Goal: Communication & Community: Answer question/provide support

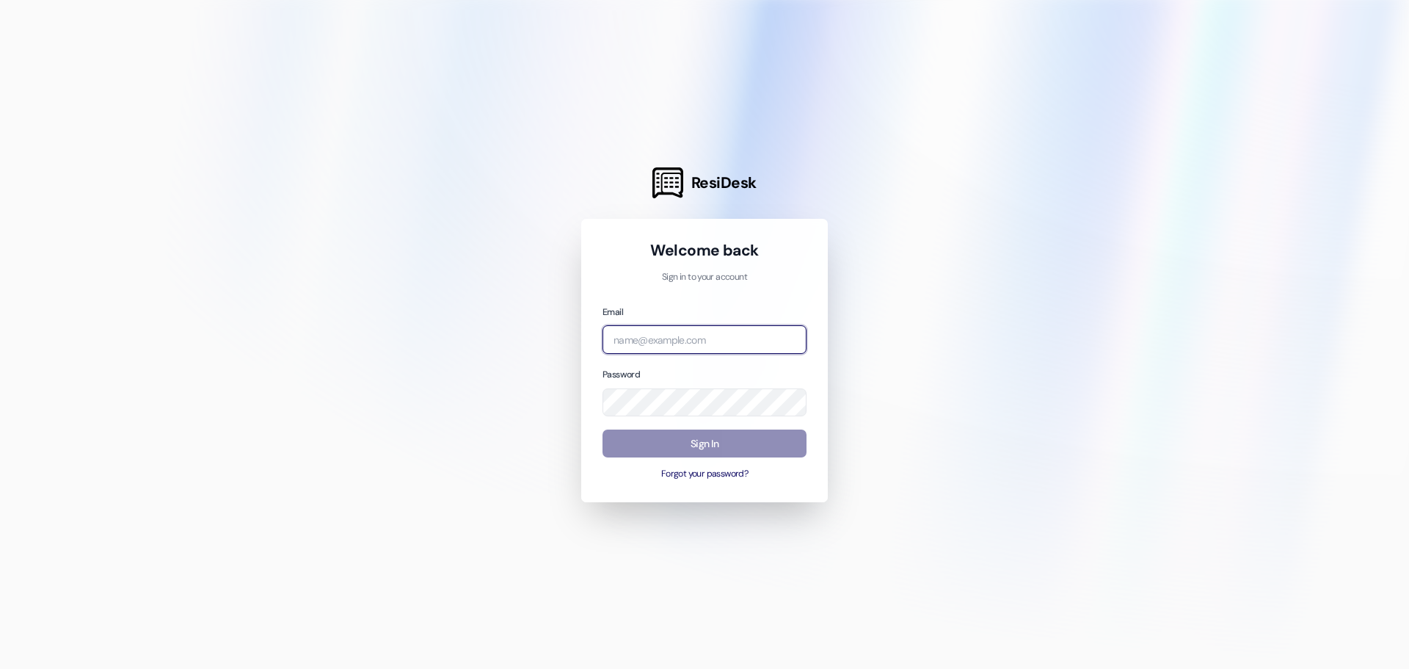
type input "[EMAIL_ADDRESS][DOMAIN_NAME]"
click at [672, 449] on button "Sign In" at bounding box center [705, 443] width 204 height 29
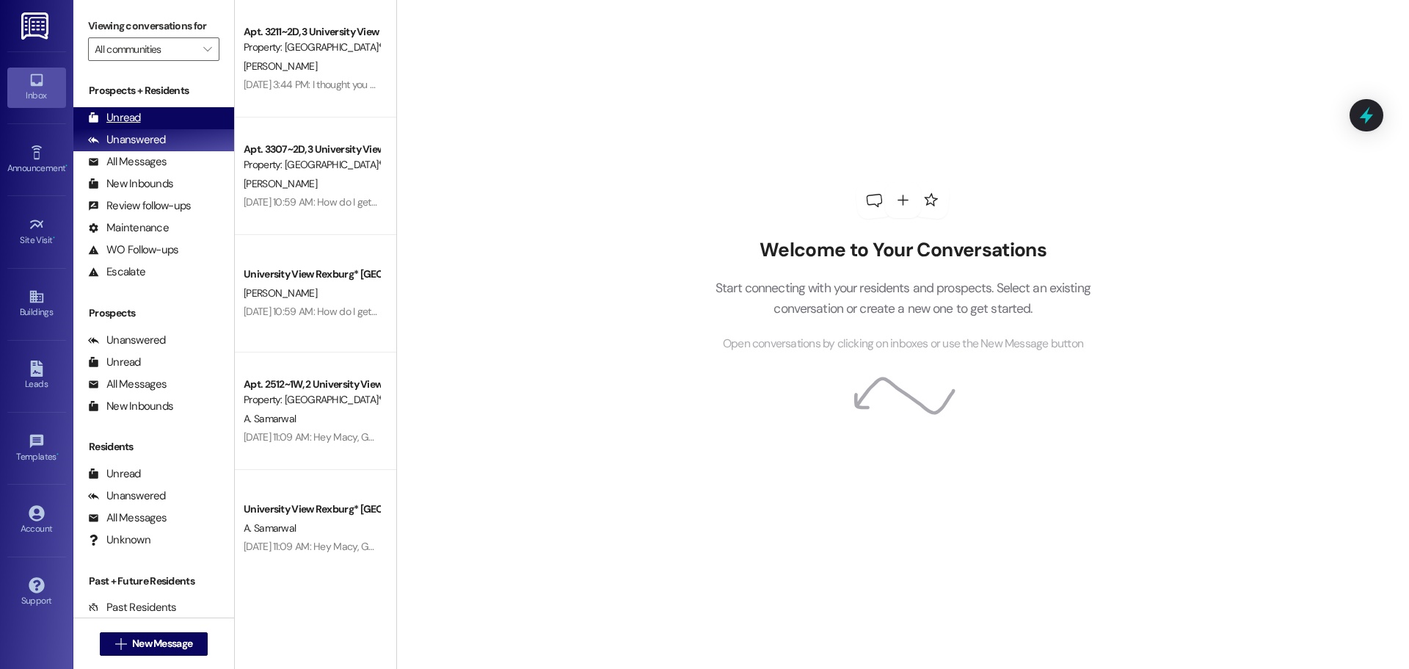
click at [203, 121] on div "Unread (0)" at bounding box center [153, 118] width 161 height 22
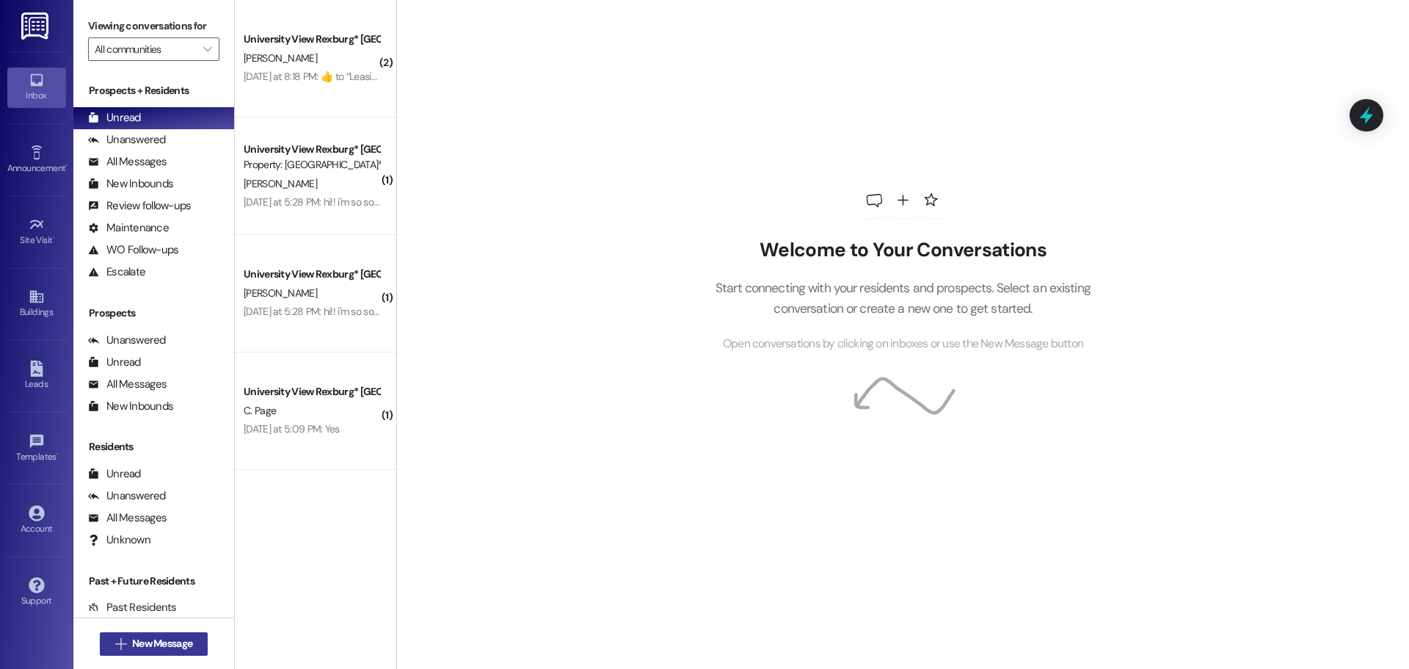
click at [157, 644] on span "New Message" at bounding box center [162, 643] width 60 height 15
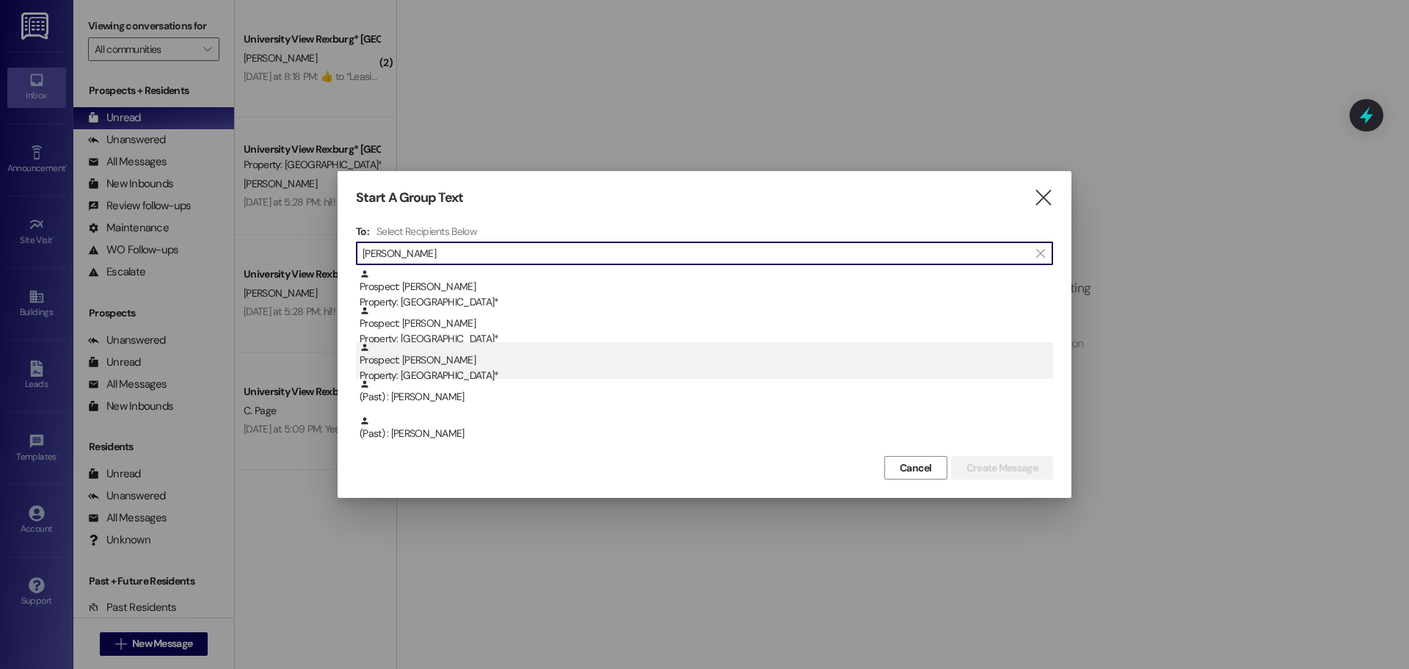
type input "[PERSON_NAME]"
click at [533, 361] on div "Prospect: [PERSON_NAME] Property: [GEOGRAPHIC_DATA]*" at bounding box center [707, 363] width 694 height 42
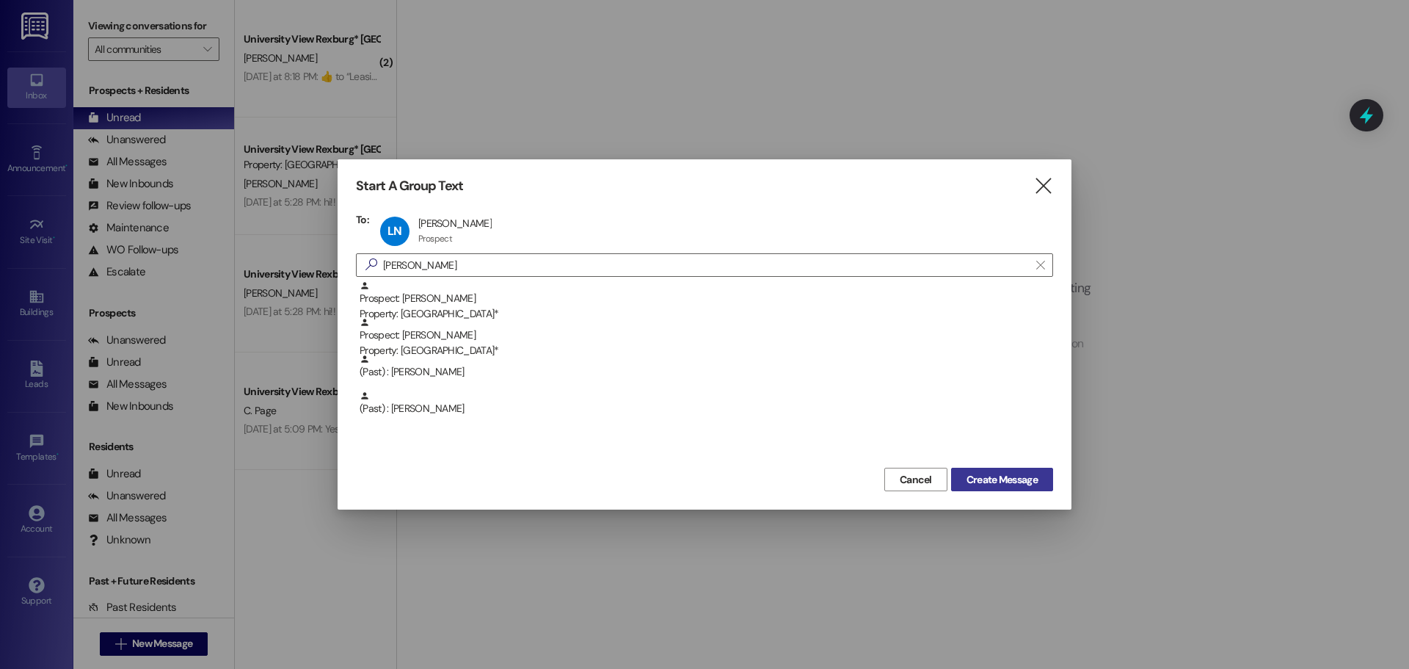
click at [995, 479] on span "Create Message" at bounding box center [1002, 479] width 71 height 15
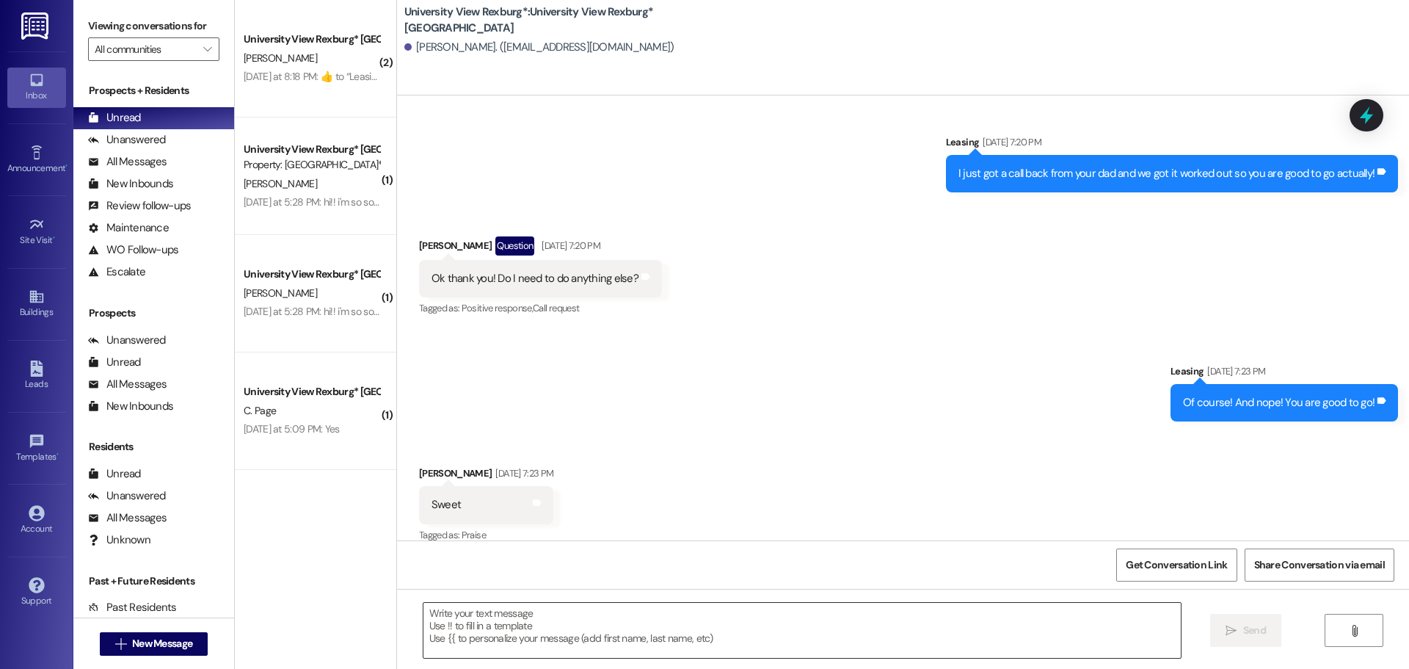
scroll to position [742, 0]
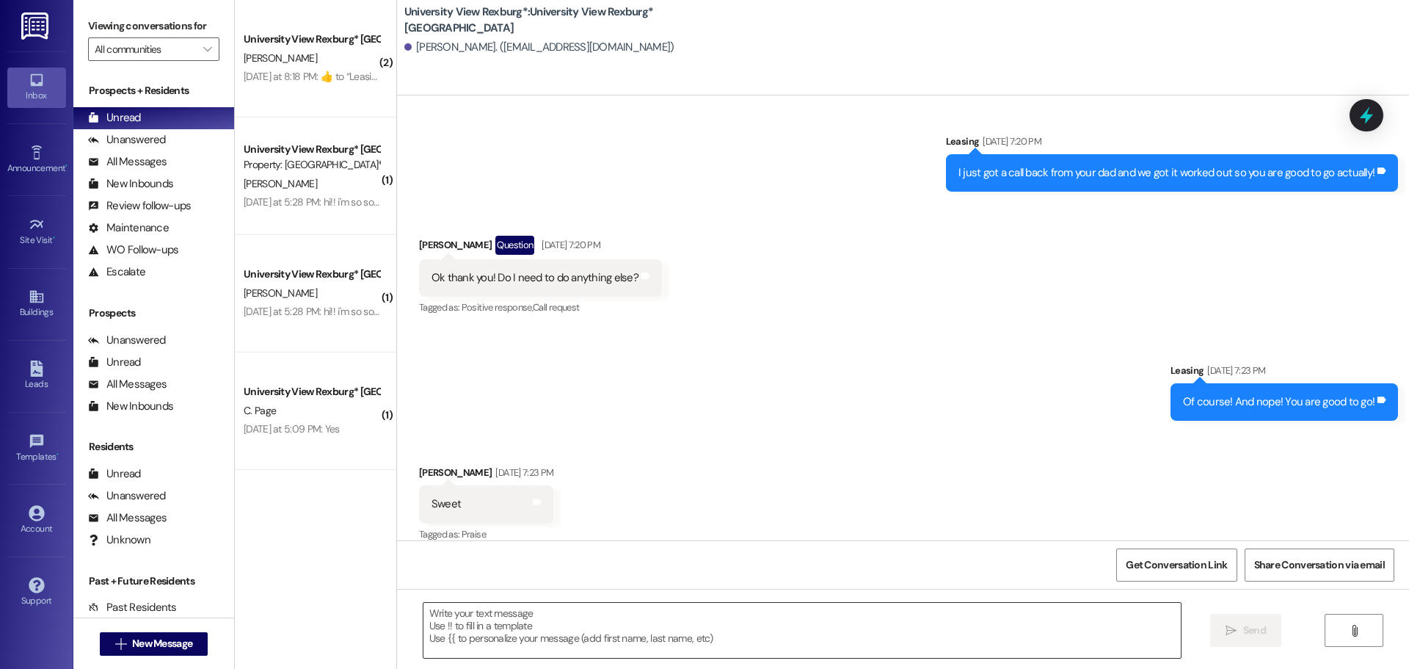
click at [534, 614] on textarea at bounding box center [803, 630] width 758 height 55
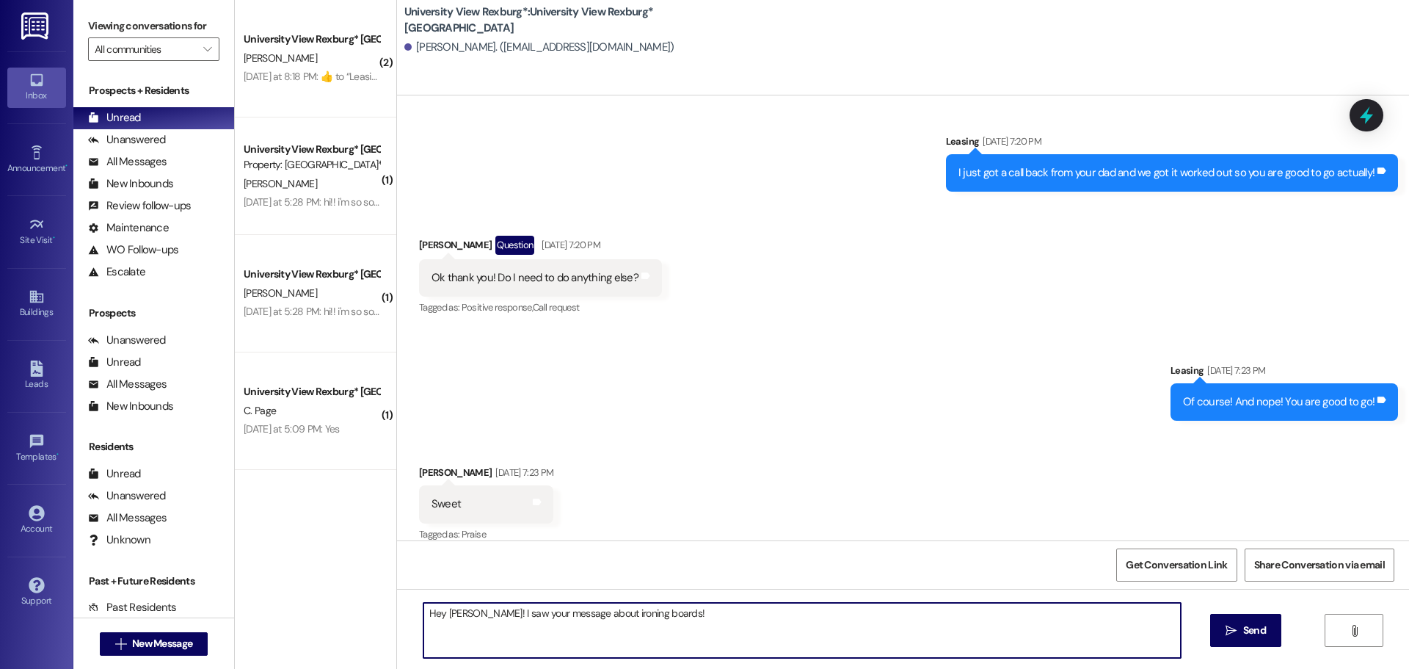
click at [461, 616] on textarea "Hey [PERSON_NAME]! I saw your message about ironing boards!" at bounding box center [803, 630] width 758 height 55
click at [808, 616] on textarea "Hey [PERSON_NAME]! This is [PERSON_NAME] with UV! I saw your message about iron…" at bounding box center [803, 630] width 758 height 55
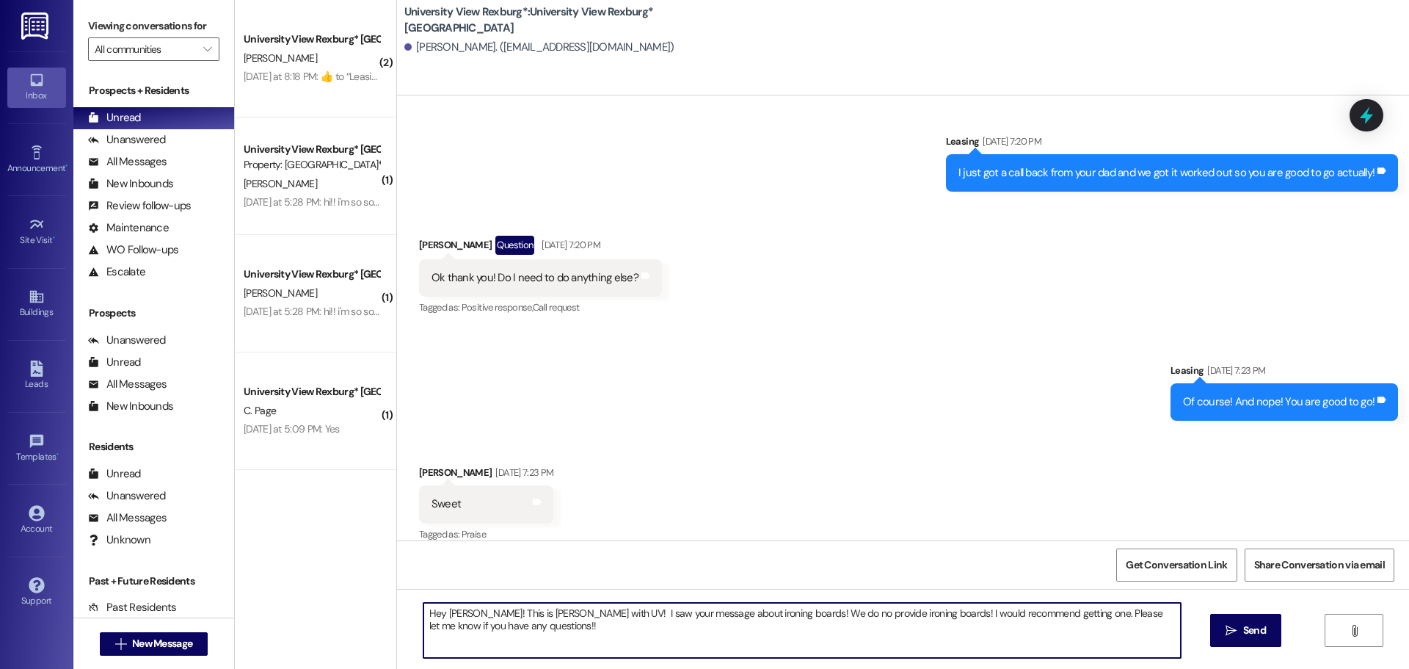
click at [807, 616] on textarea "Hey [PERSON_NAME]! This is [PERSON_NAME] with UV! I saw your message about iron…" at bounding box center [803, 630] width 758 height 55
type textarea "Hey [PERSON_NAME]! This is [PERSON_NAME] with UV! I saw your message about iron…"
click at [1249, 628] on span "Send" at bounding box center [1254, 629] width 23 height 15
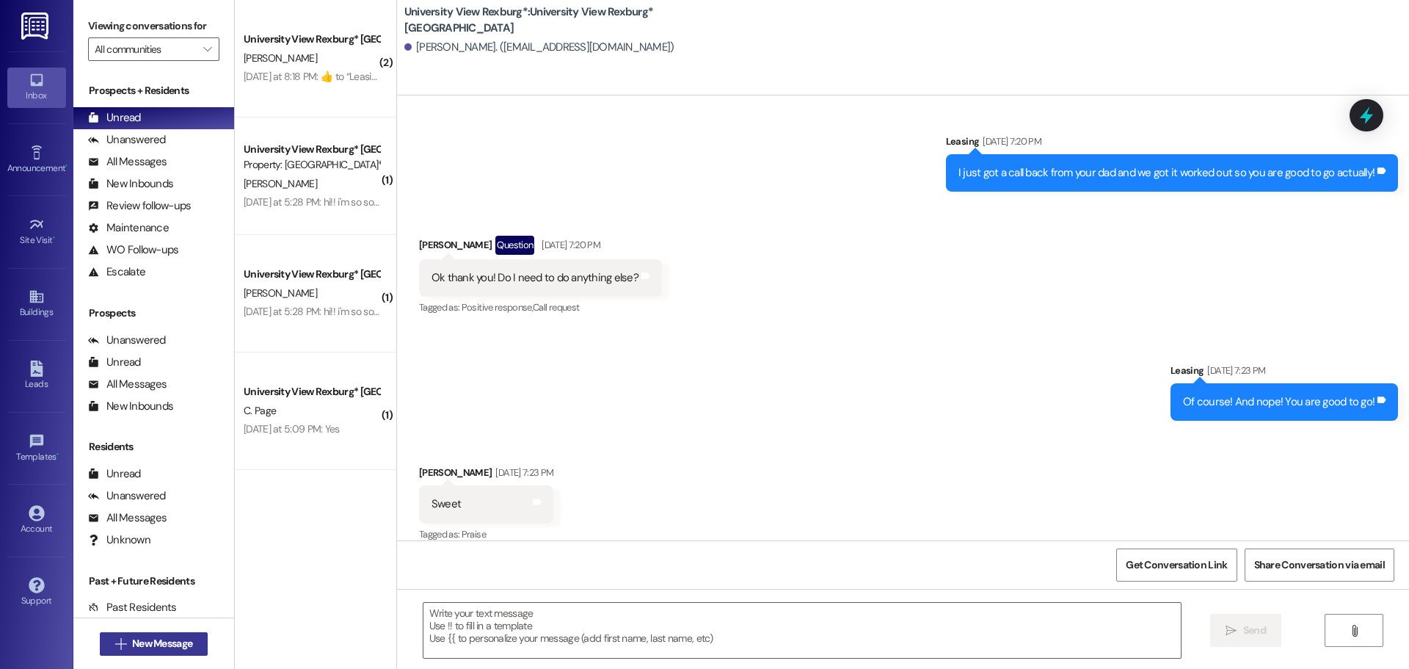
click at [181, 647] on span "New Message" at bounding box center [162, 643] width 60 height 15
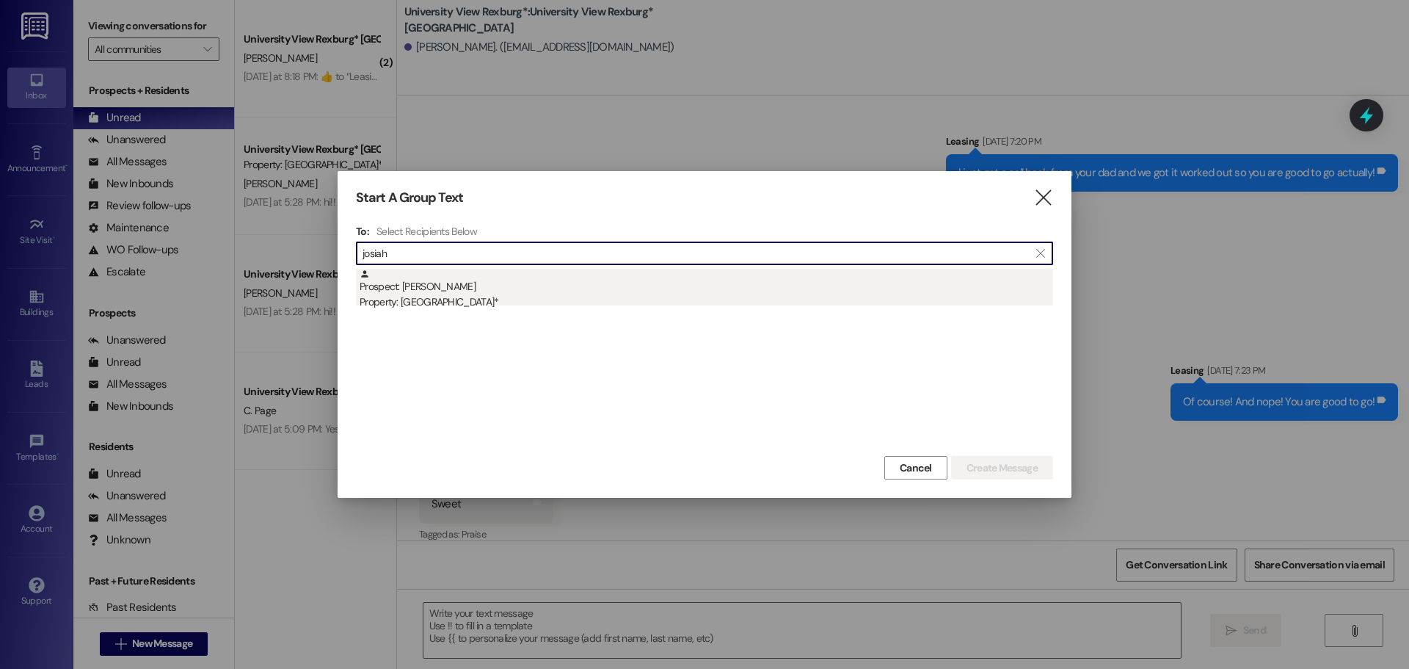
type input "josiah"
click at [541, 285] on div "Prospect: [PERSON_NAME] Property: University View Rexburg*" at bounding box center [707, 290] width 694 height 42
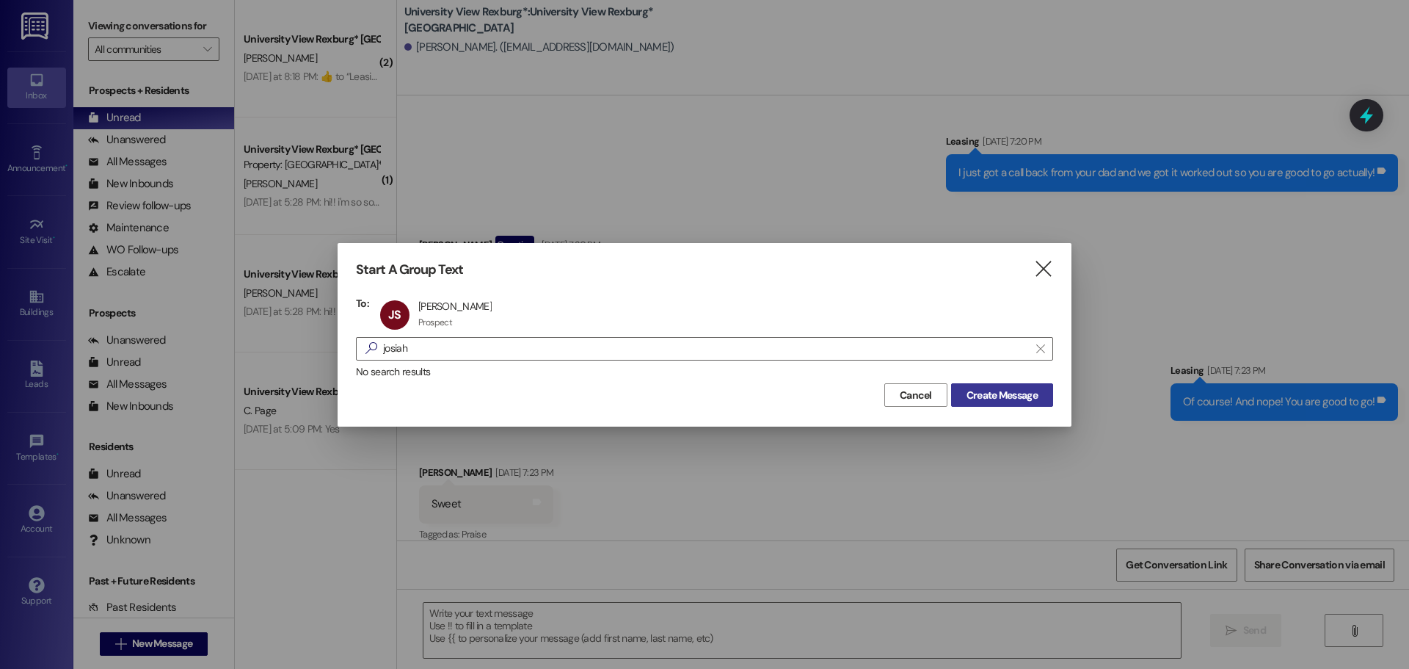
click at [1043, 402] on button "Create Message" at bounding box center [1002, 394] width 102 height 23
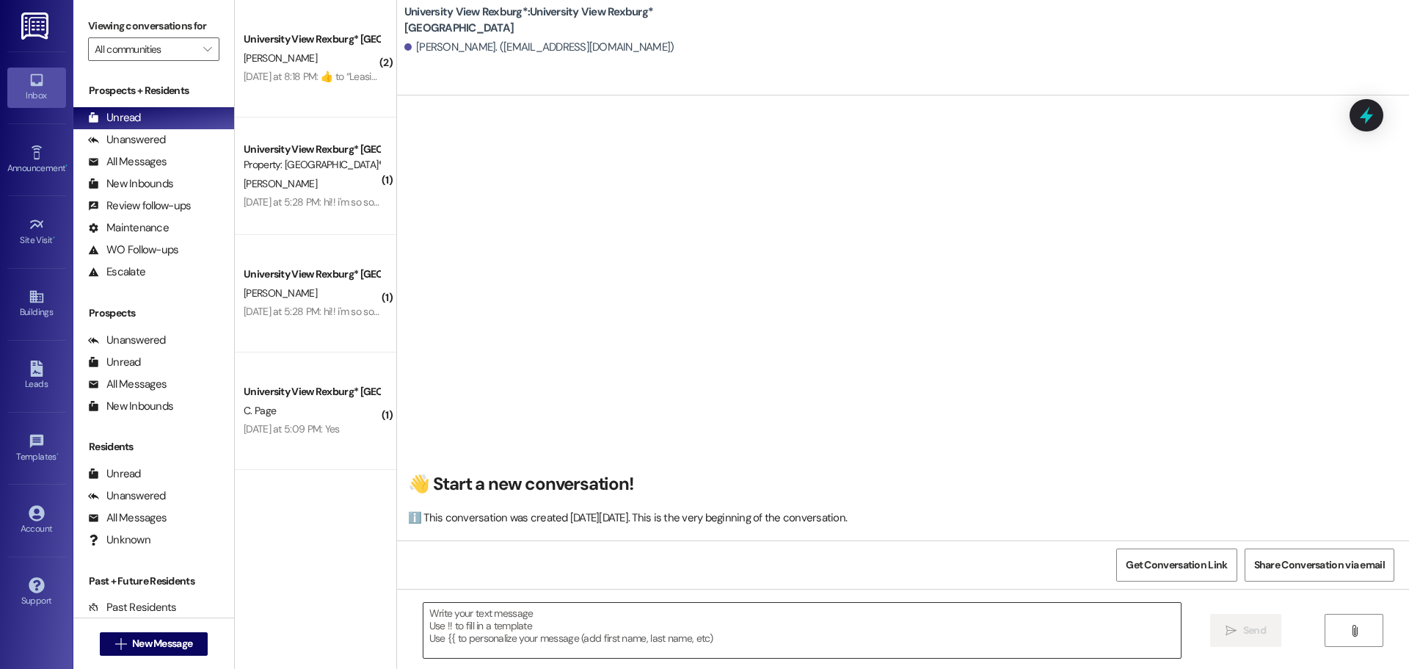
click at [508, 616] on textarea at bounding box center [803, 630] width 758 height 55
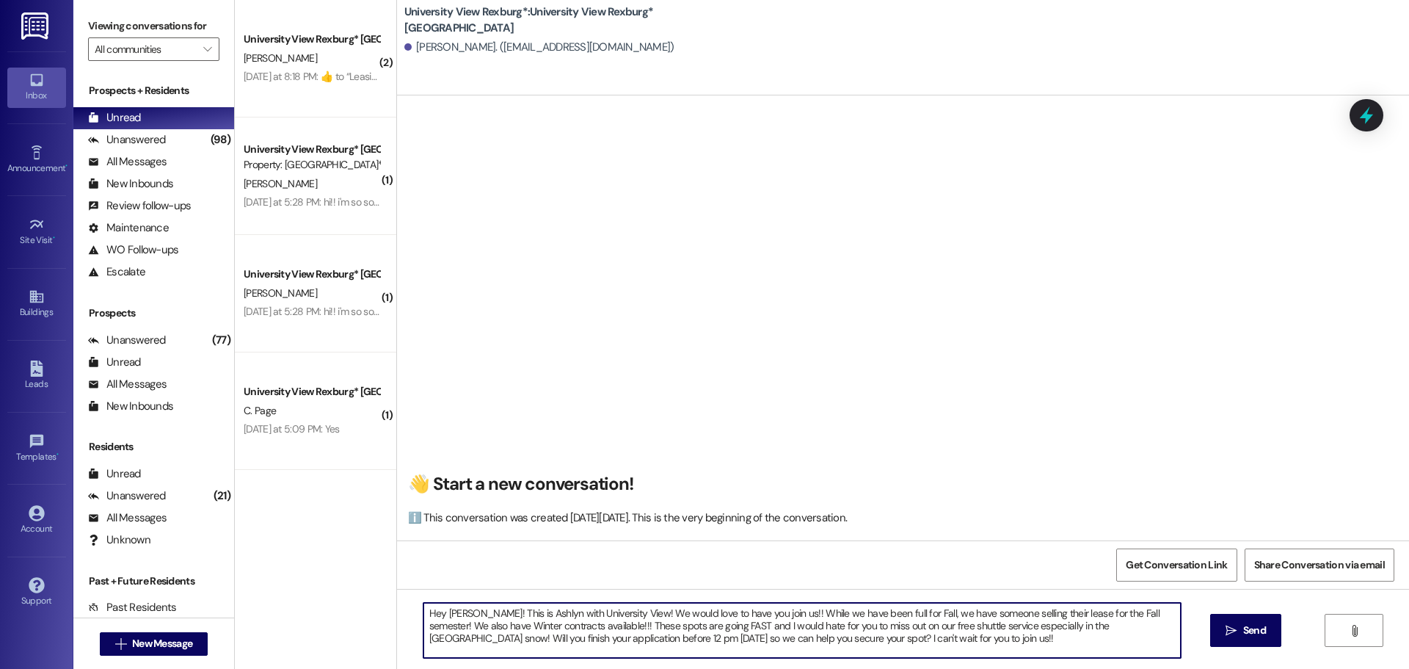
click at [596, 619] on textarea "Hey [PERSON_NAME]! This is Ashlyn with University View! We would love to have y…" at bounding box center [803, 630] width 758 height 55
type textarea "Hey [PERSON_NAME]! This is Ashlyn with University View! We would love to have y…"
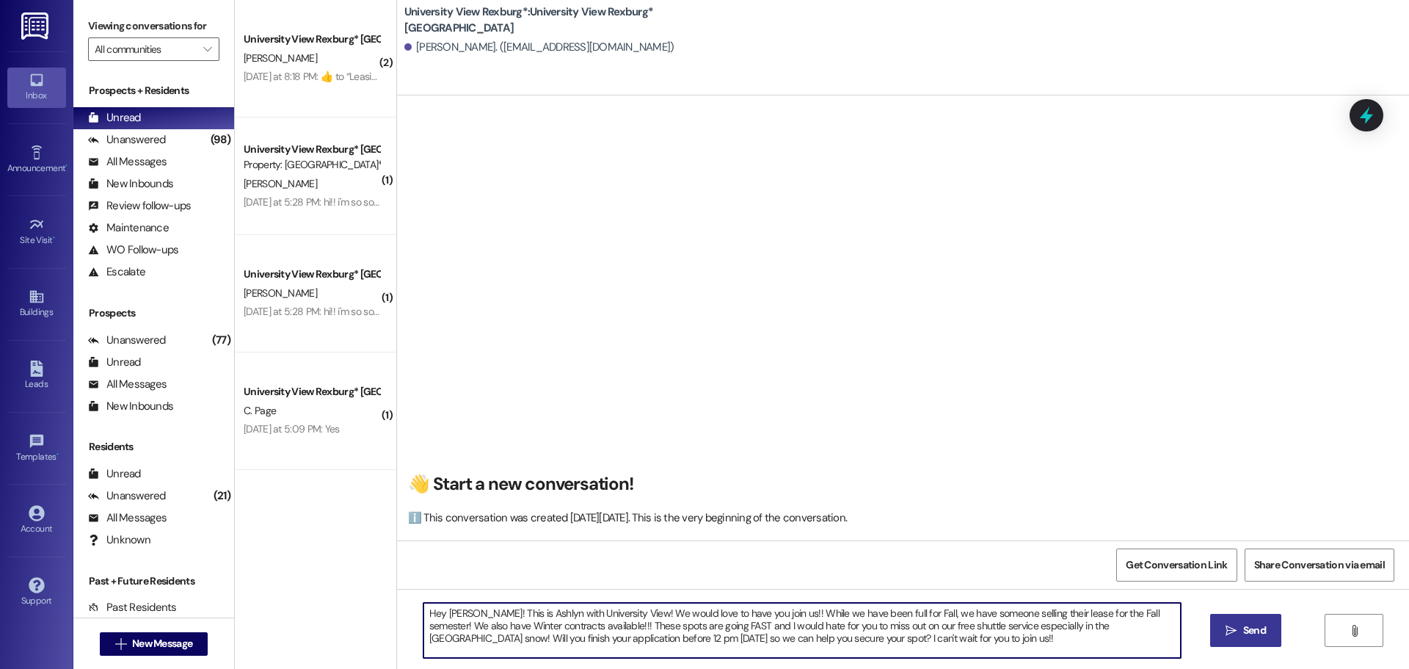
click at [1251, 635] on span "Send" at bounding box center [1254, 629] width 23 height 15
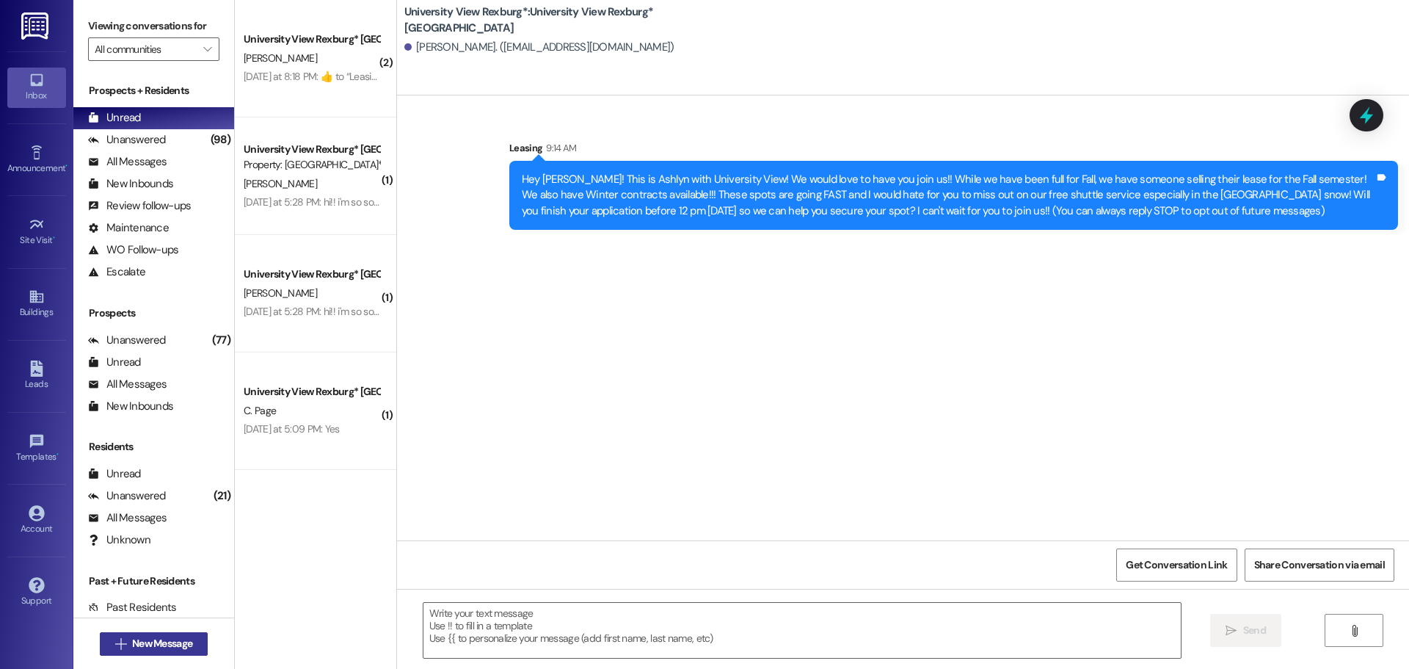
click at [160, 639] on span "New Message" at bounding box center [162, 643] width 60 height 15
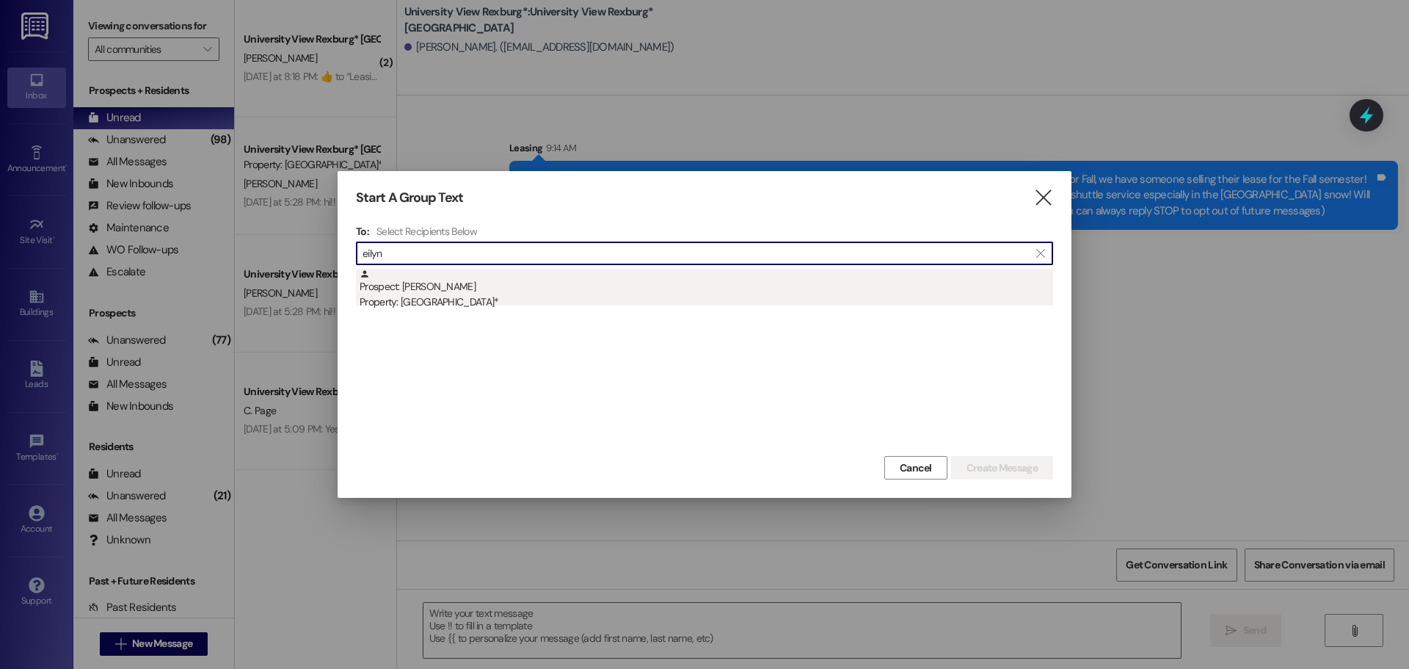
type input "eilyn"
click at [763, 292] on div "Prospect: [PERSON_NAME] Property: [GEOGRAPHIC_DATA]*" at bounding box center [707, 290] width 694 height 42
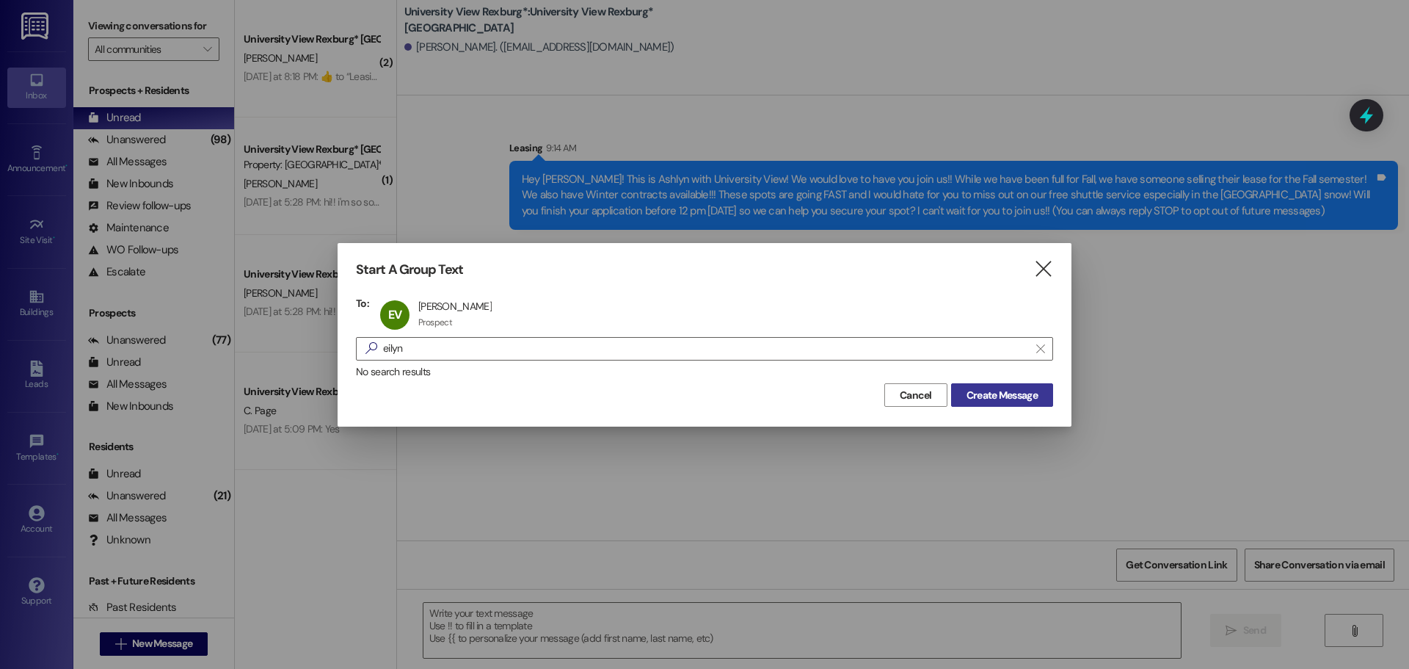
click at [1019, 395] on span "Create Message" at bounding box center [1002, 395] width 71 height 15
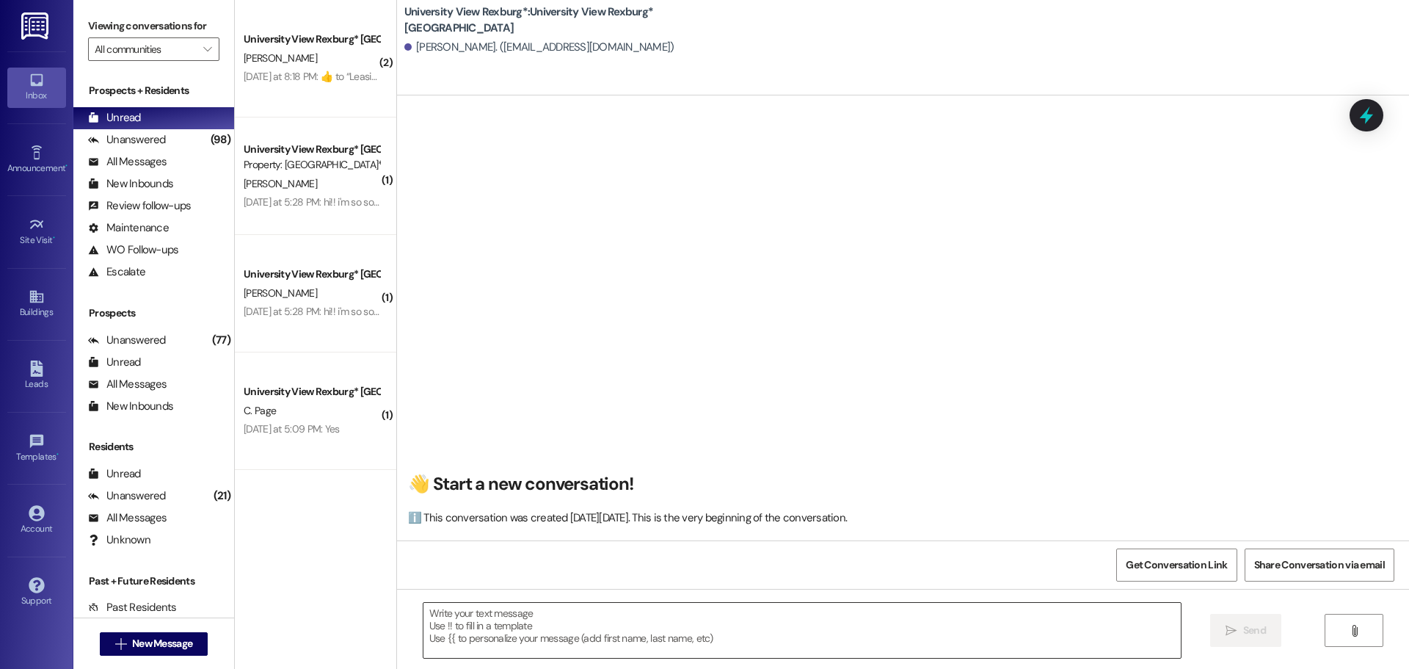
click at [486, 636] on textarea at bounding box center [803, 630] width 758 height 55
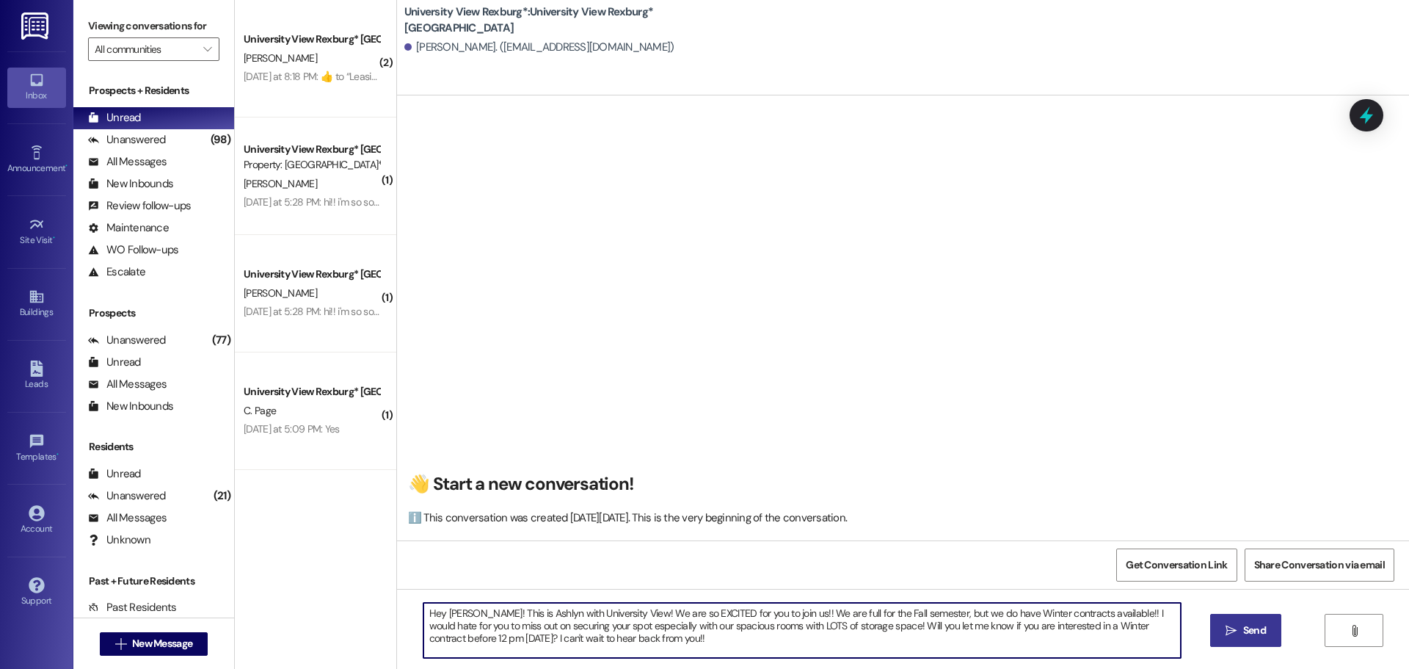
click at [504, 625] on textarea "Hey [PERSON_NAME]! This is Ashlyn with University View! We are so EXCITED for y…" at bounding box center [803, 630] width 758 height 55
type textarea "Hey [PERSON_NAME]! This is Ashlyn with University View! We are so EXCITED for y…"
click at [1251, 630] on span "Send" at bounding box center [1254, 629] width 23 height 15
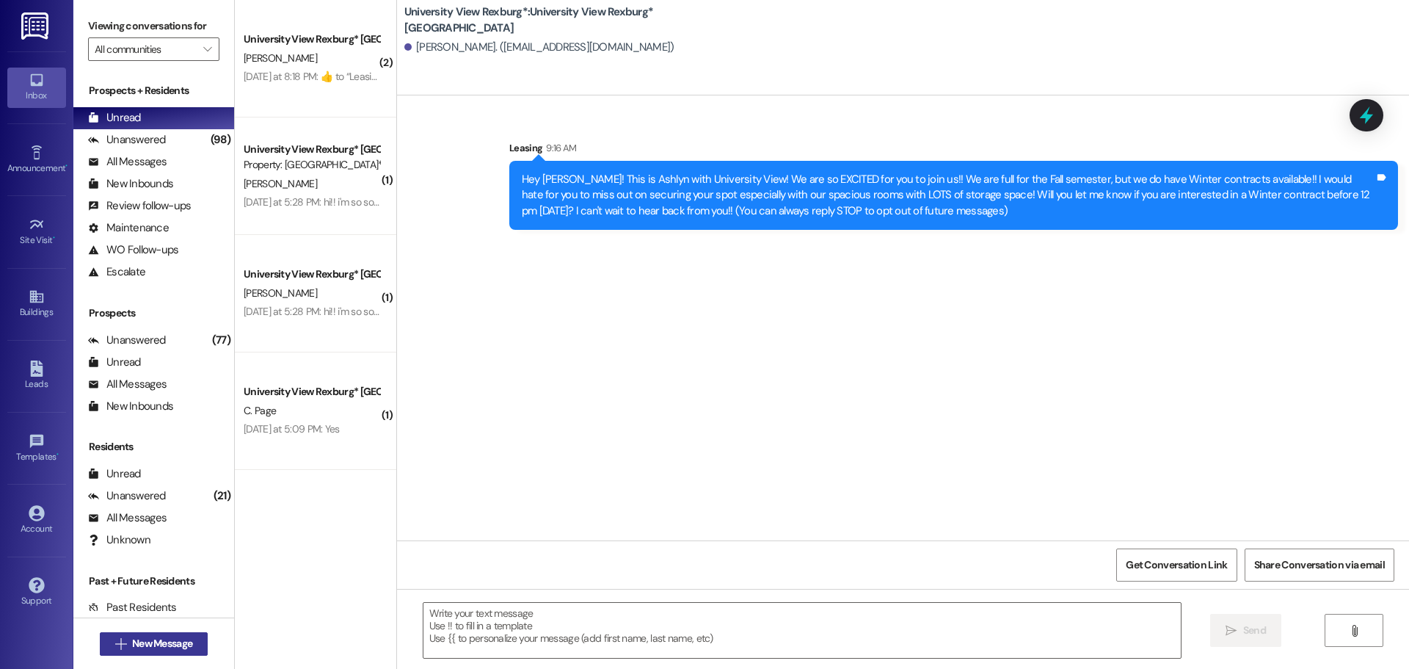
click at [154, 634] on button " New Message" at bounding box center [154, 643] width 109 height 23
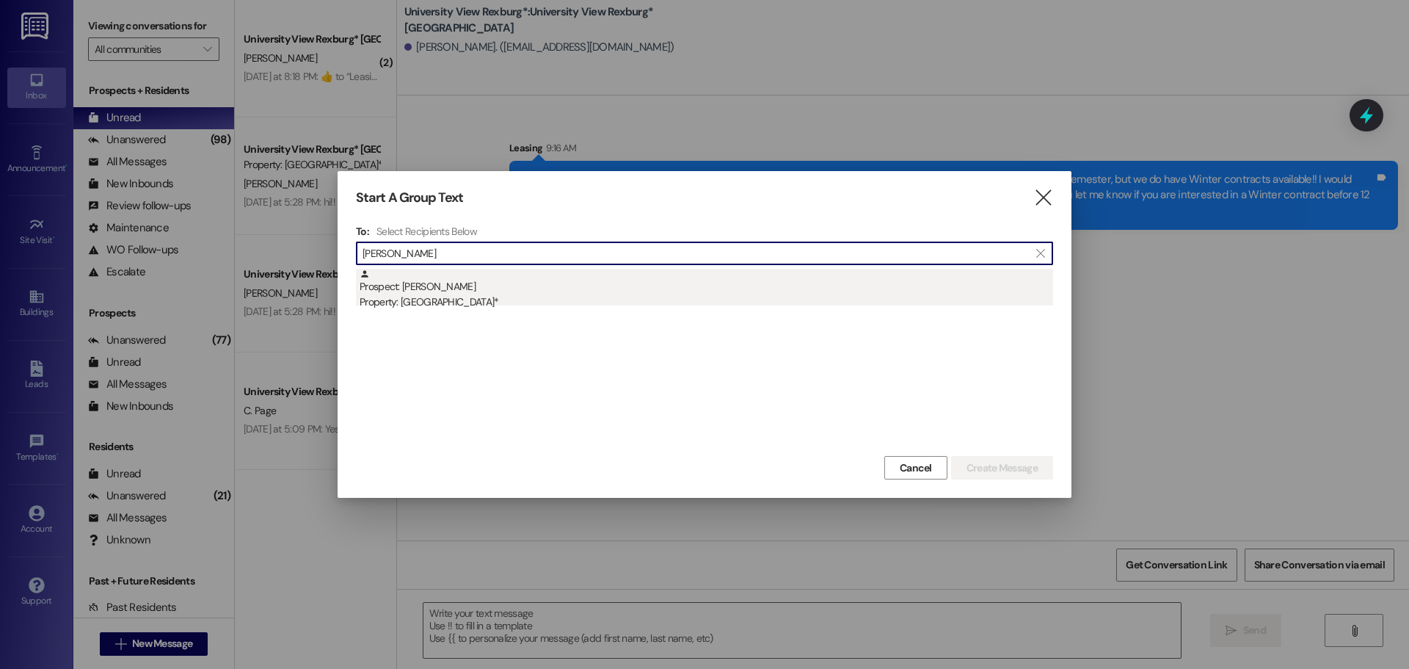
type input "[PERSON_NAME]"
click at [719, 289] on div "Prospect: [PERSON_NAME] Property: [GEOGRAPHIC_DATA]*" at bounding box center [707, 290] width 694 height 42
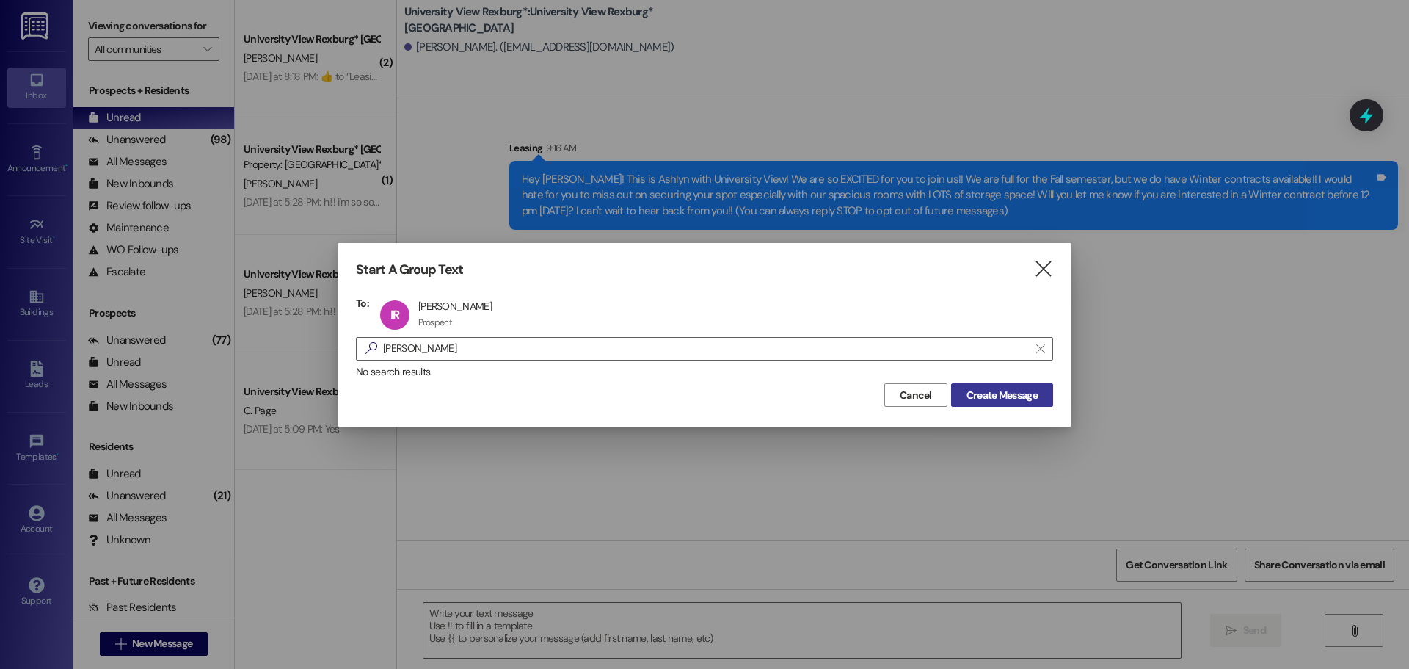
click at [1003, 401] on span "Create Message" at bounding box center [1002, 395] width 71 height 15
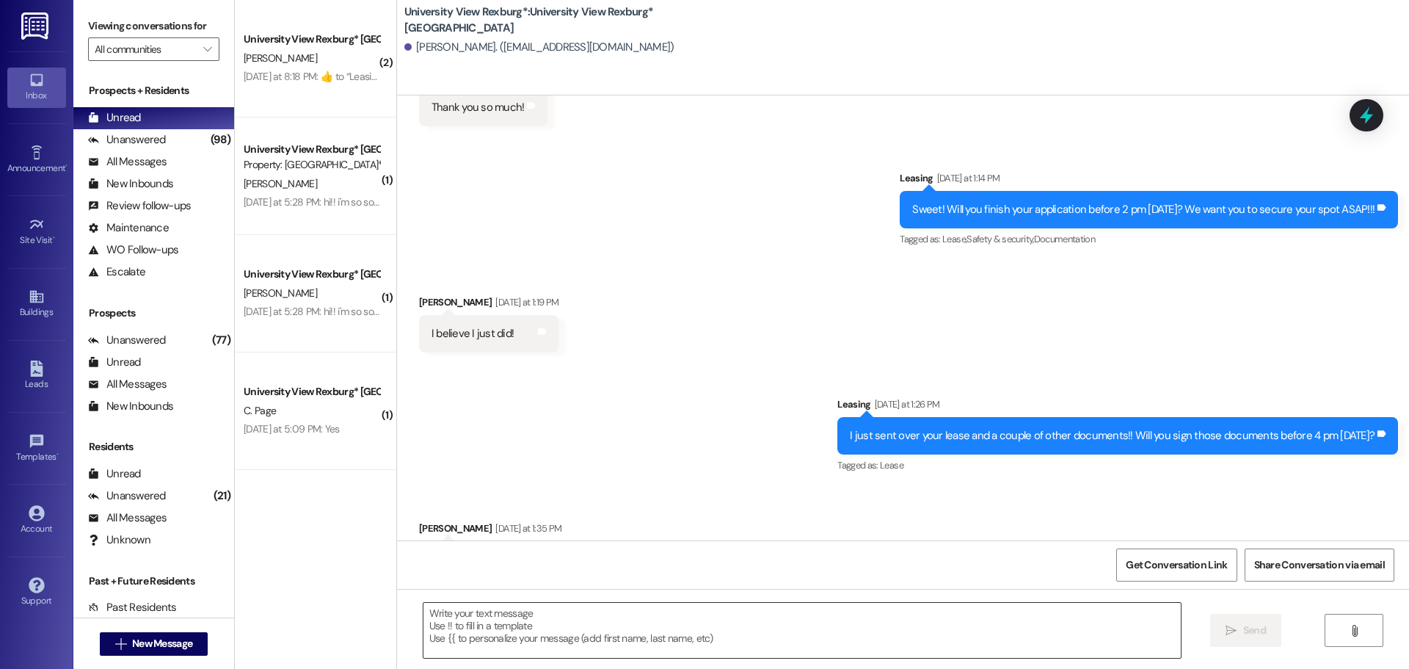
scroll to position [1078, 0]
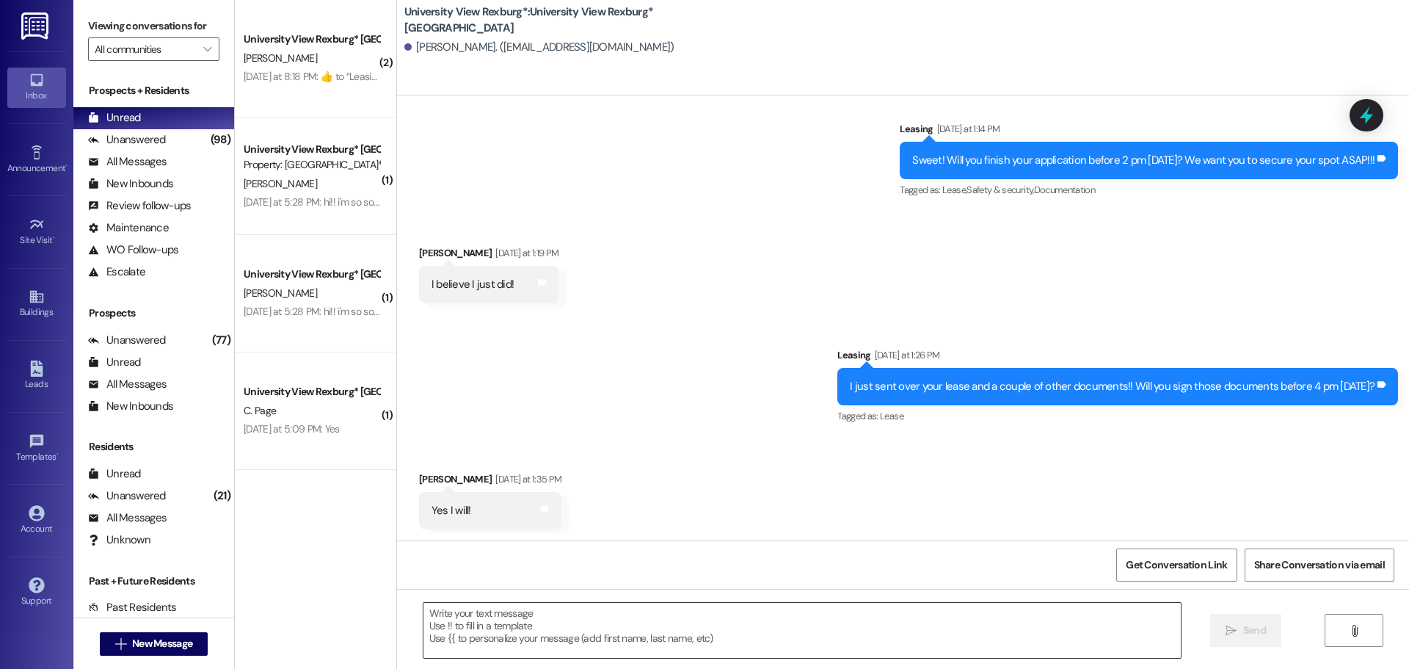
click at [554, 622] on textarea at bounding box center [803, 630] width 758 height 55
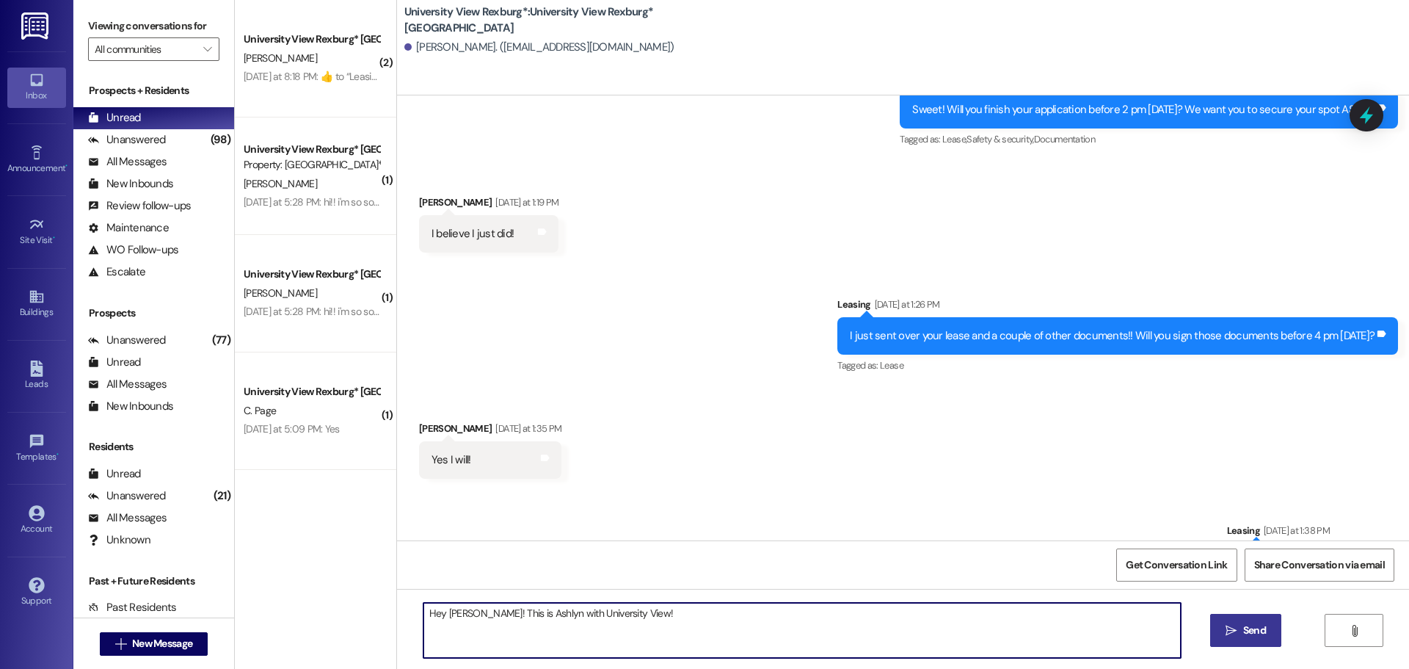
scroll to position [1182, 0]
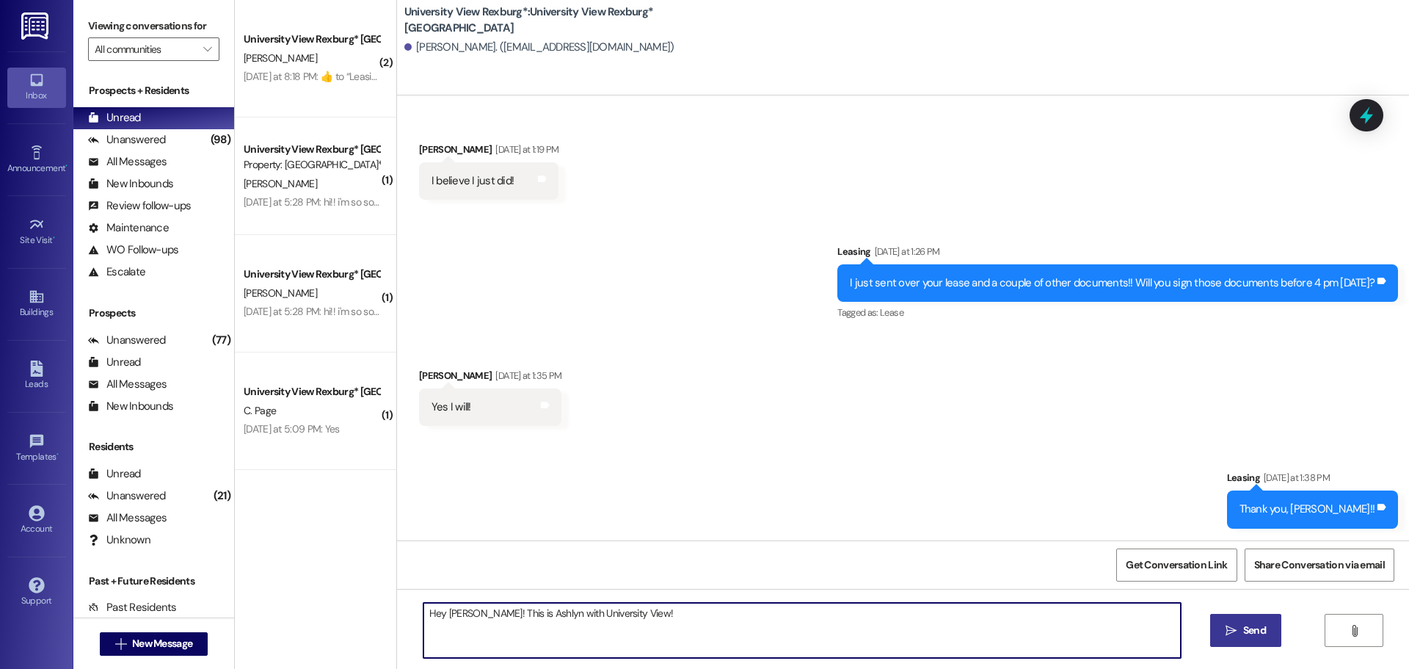
click at [686, 617] on textarea "Hey [PERSON_NAME]! This is Ashlyn with University View!" at bounding box center [803, 630] width 758 height 55
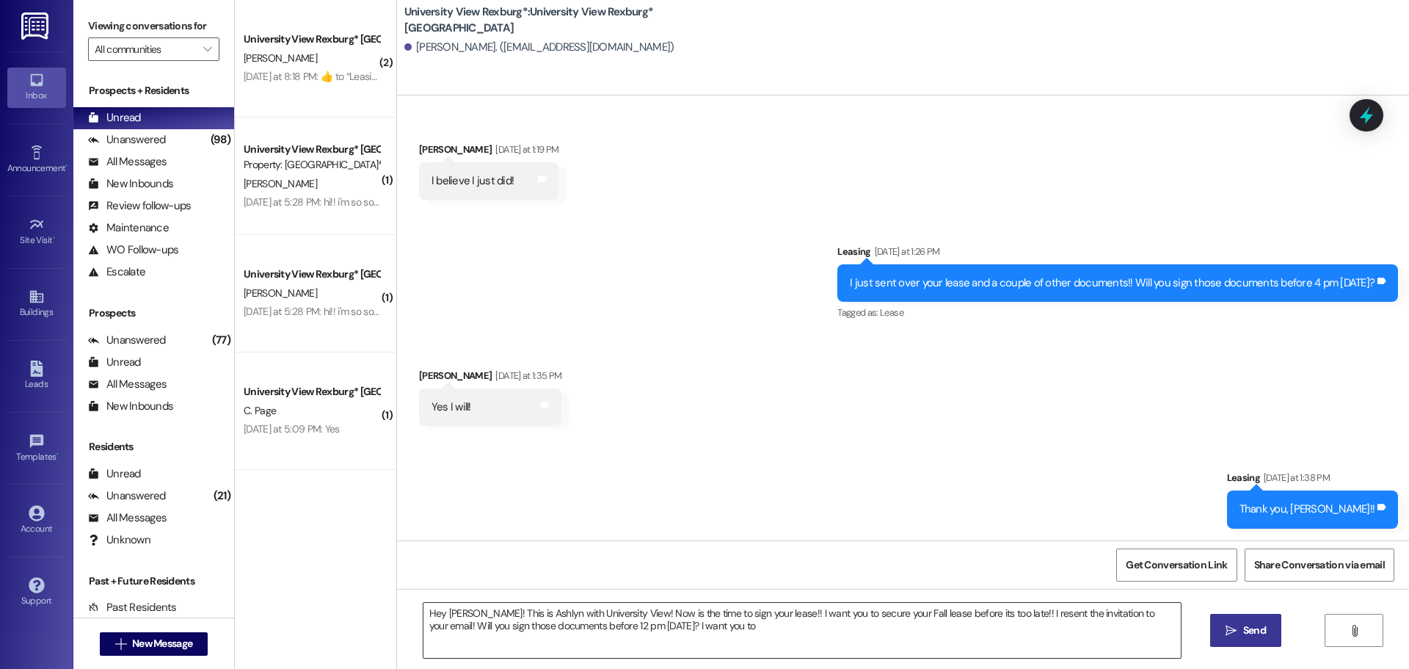
click at [719, 626] on textarea "Hey [PERSON_NAME]! This is Ashlyn with University View! Now is the time to sign…" at bounding box center [803, 630] width 758 height 55
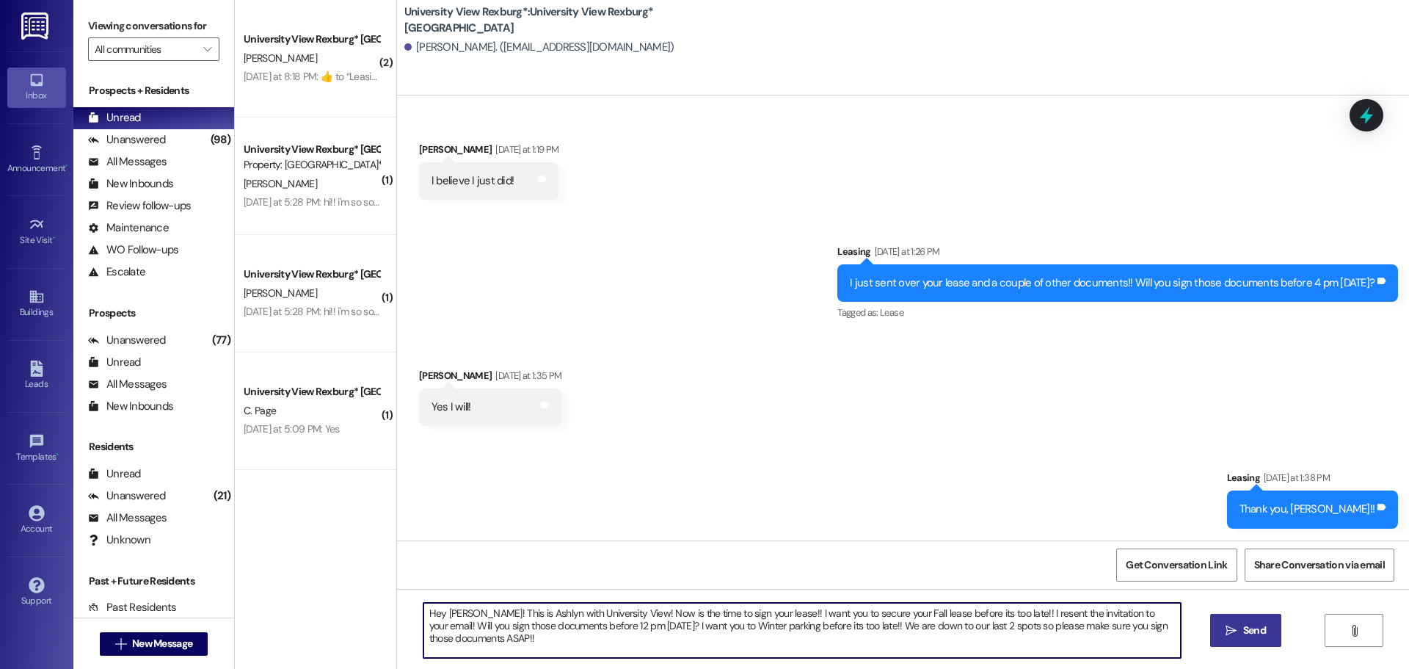
click at [719, 625] on textarea "Hey [PERSON_NAME]! This is Ashlyn with University View! Now is the time to sign…" at bounding box center [803, 630] width 758 height 55
type textarea "Hey [PERSON_NAME]! This is Ashlyn with University View! Now is the time to sign…"
click at [1246, 635] on span "Send" at bounding box center [1254, 629] width 23 height 15
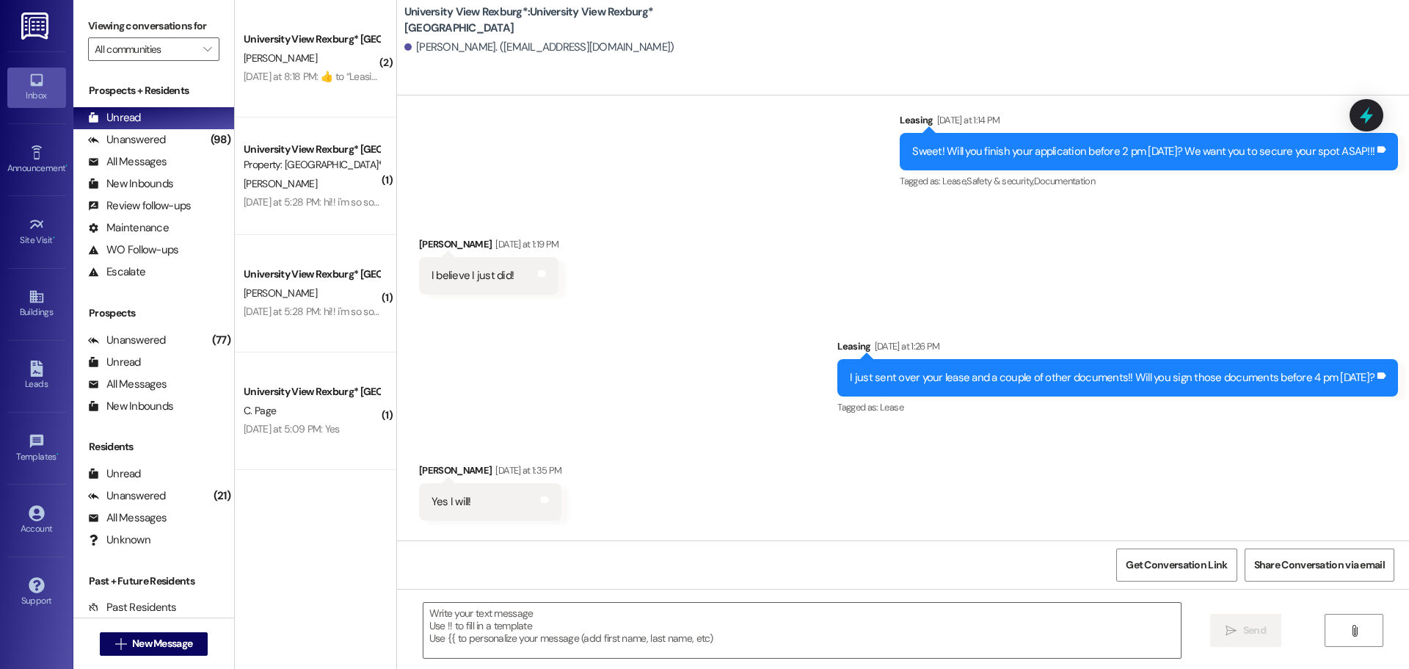
scroll to position [1078, 0]
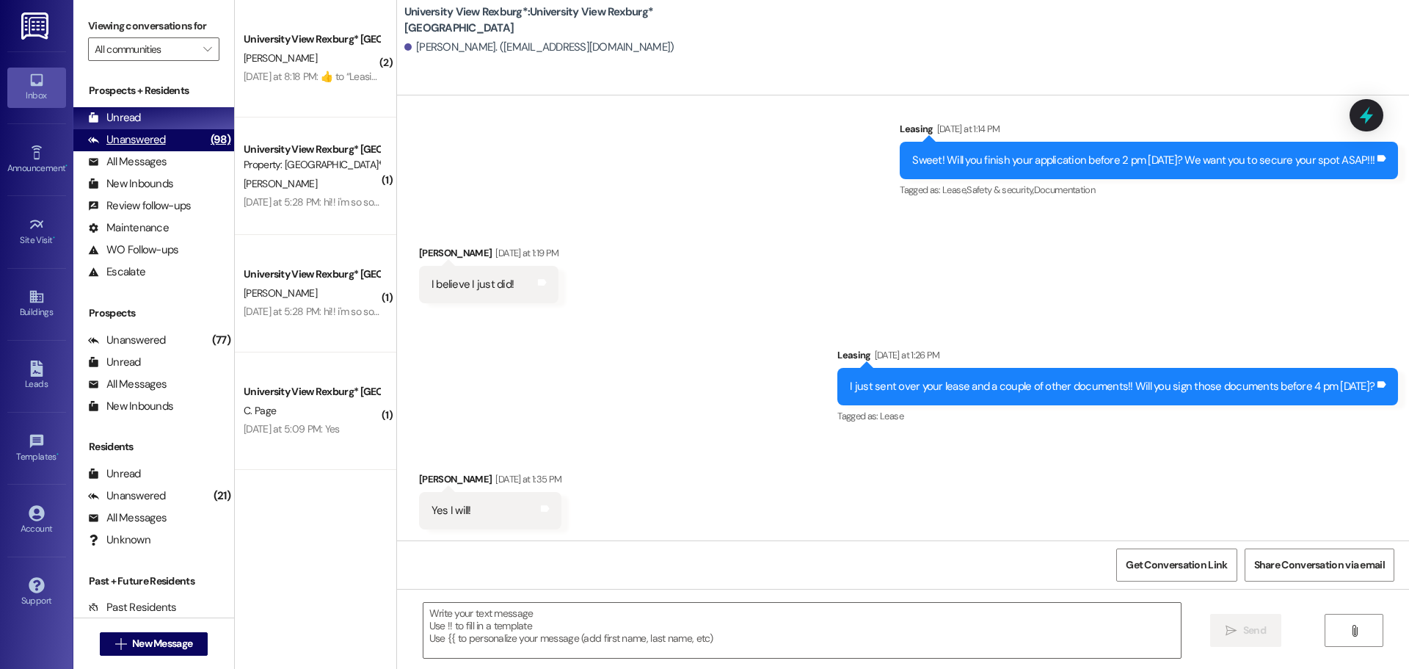
click at [189, 129] on div "Unanswered (98)" at bounding box center [153, 140] width 161 height 22
click at [186, 112] on div "Unread (0)" at bounding box center [153, 118] width 161 height 22
click at [153, 642] on span "New Message" at bounding box center [162, 643] width 60 height 15
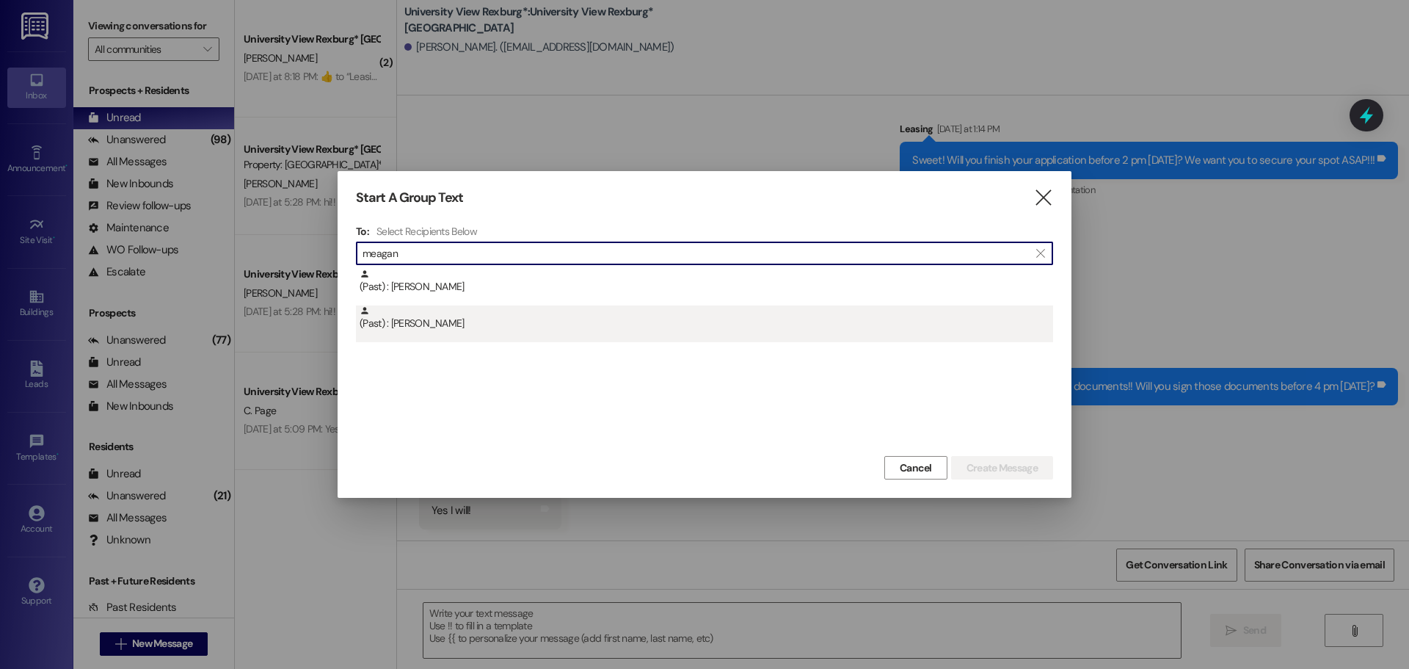
type input "meagan"
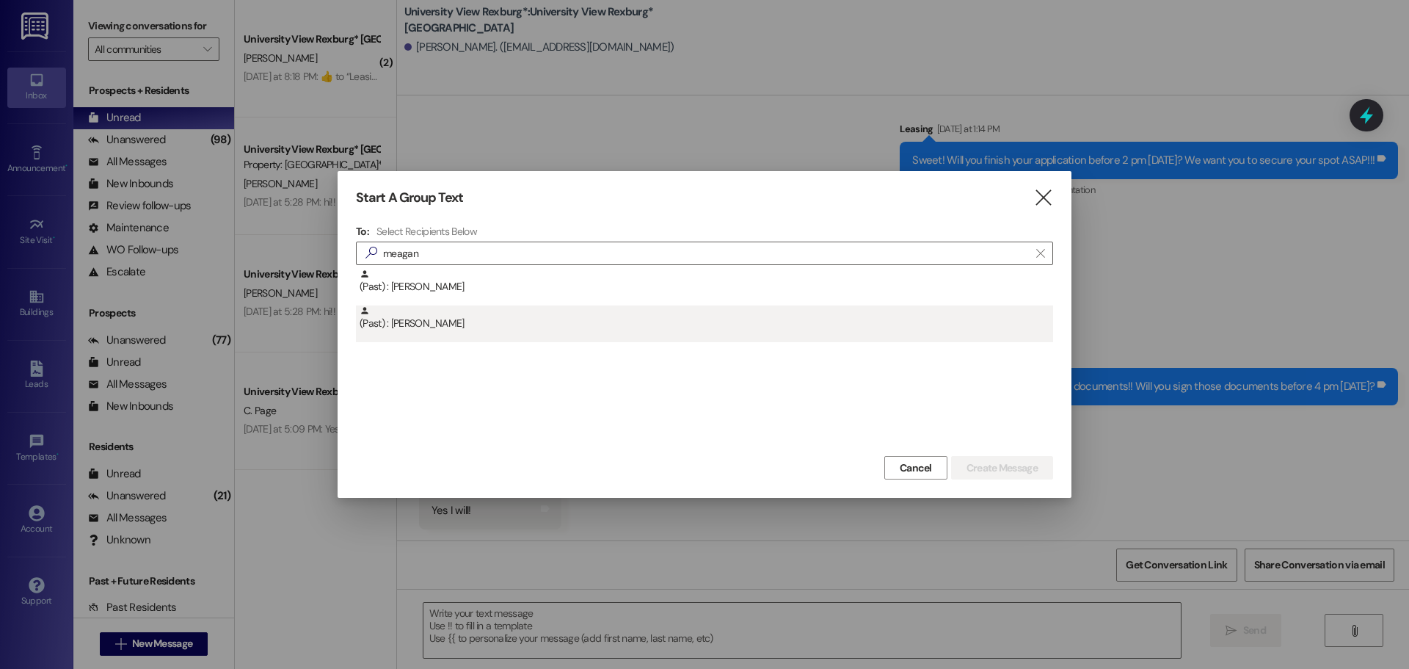
click at [473, 335] on div "(Past) : [PERSON_NAME]" at bounding box center [704, 323] width 697 height 37
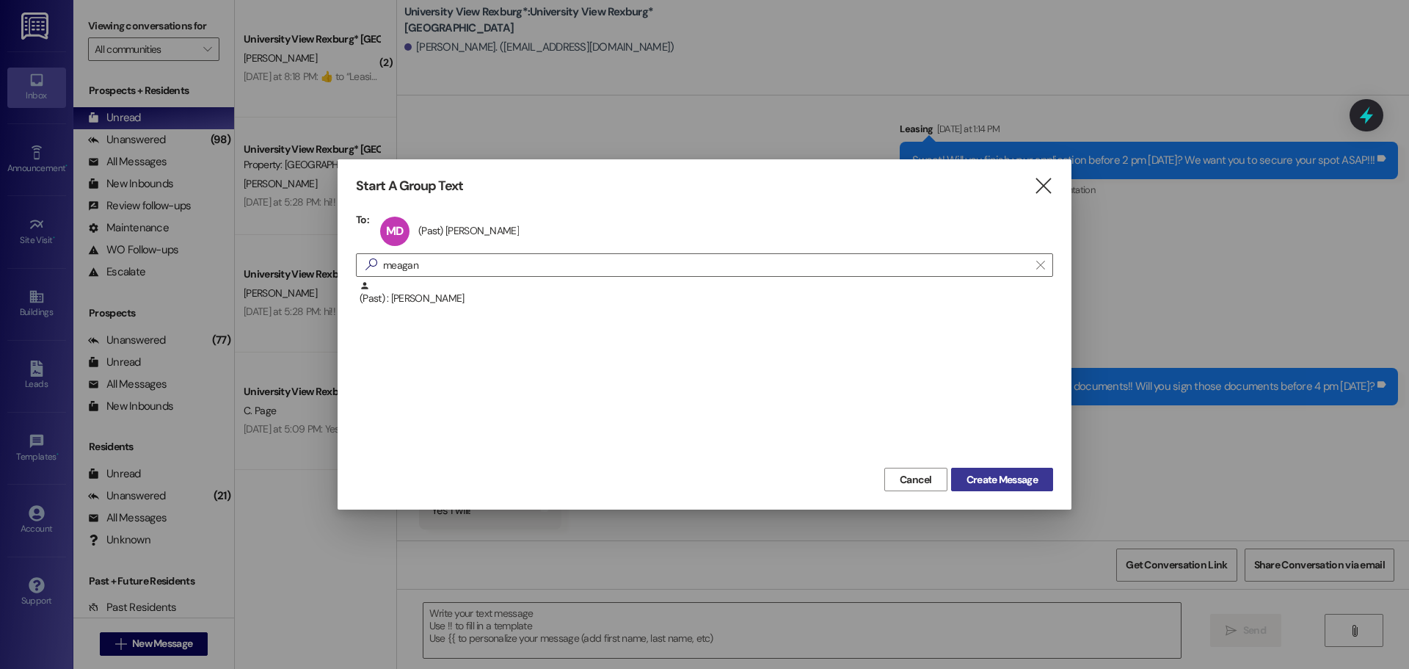
click at [1013, 477] on span "Create Message" at bounding box center [1002, 479] width 71 height 15
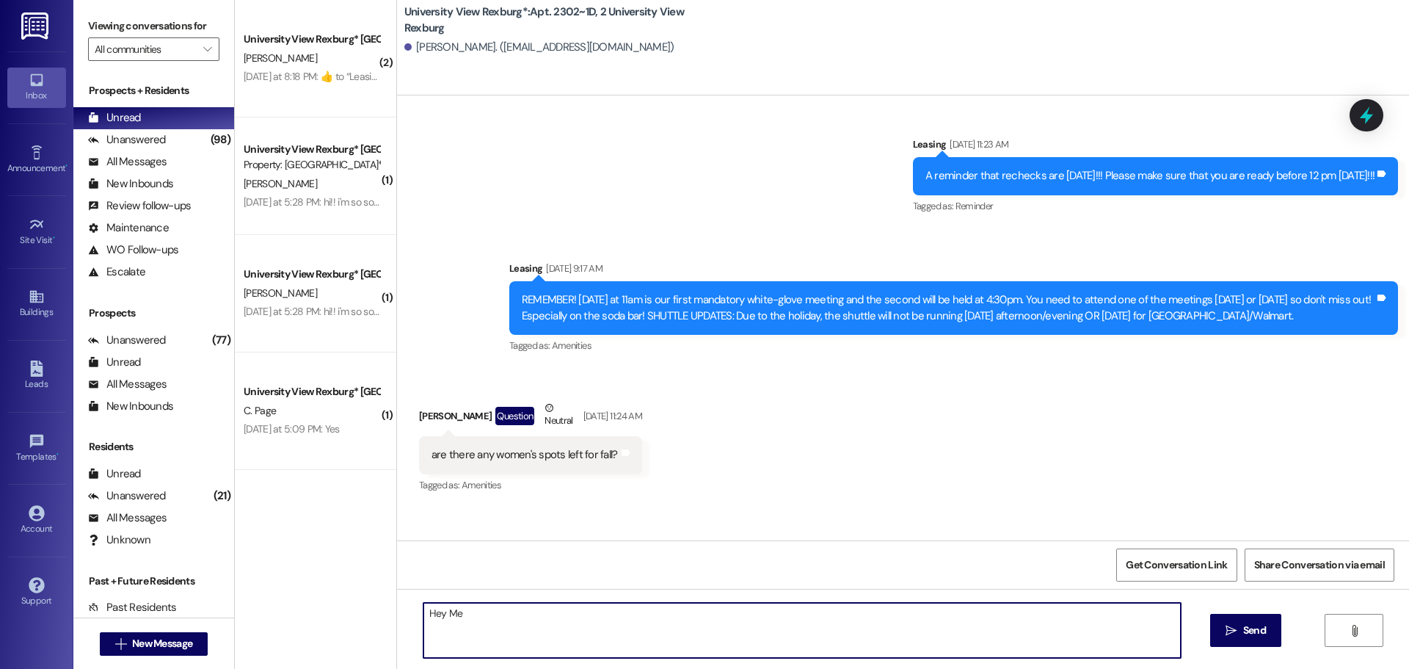
scroll to position [37542, 0]
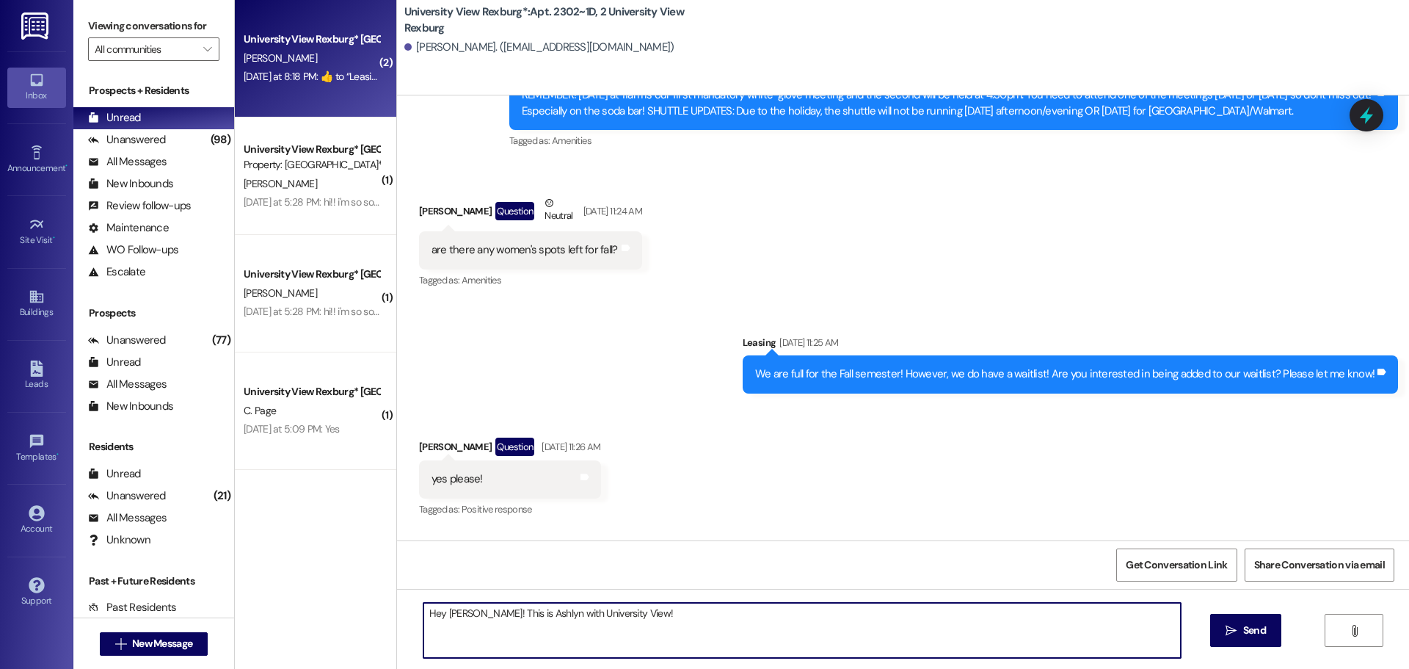
type textarea "Hey [PERSON_NAME]! This is Ashlyn with University View!"
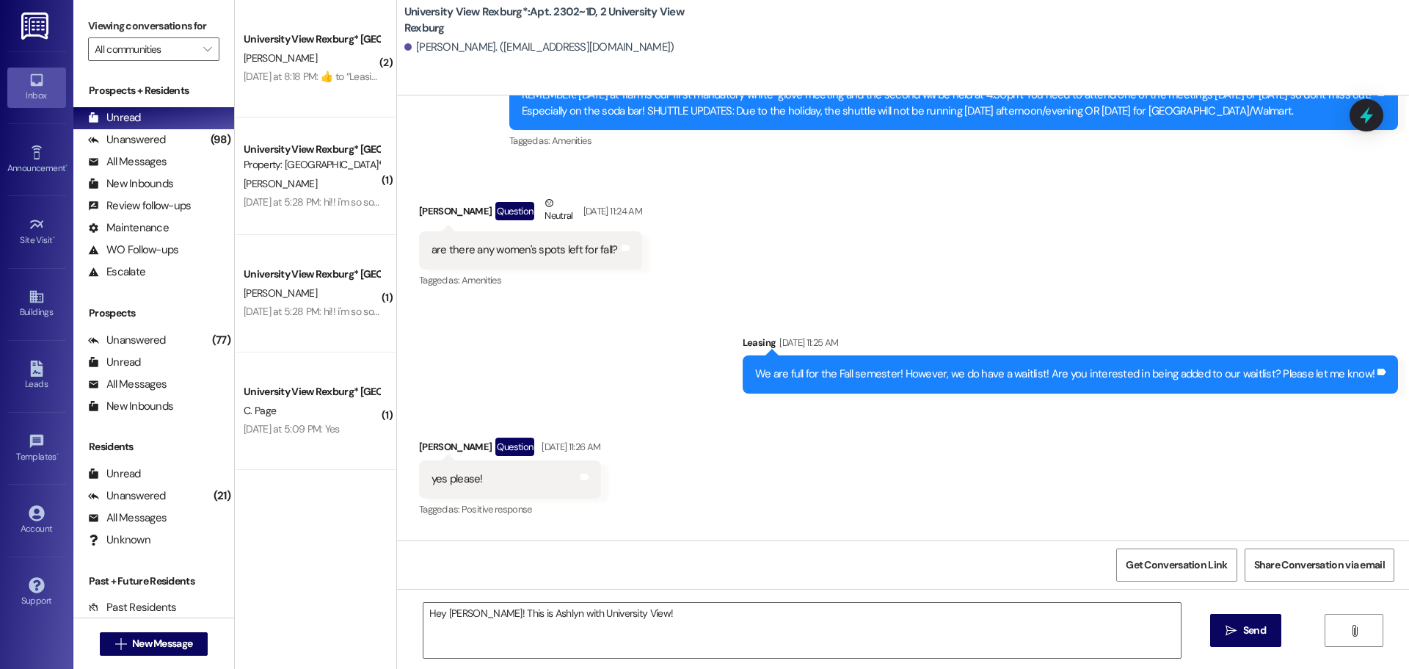
drag, startPoint x: 925, startPoint y: 156, endPoint x: 866, endPoint y: 104, distance: 79.0
